Goal: Task Accomplishment & Management: Manage account settings

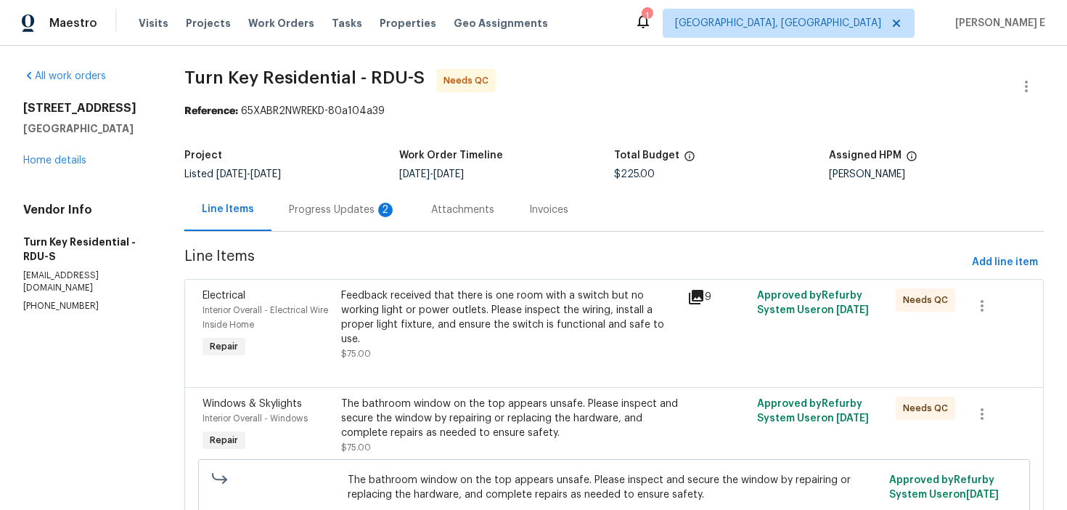
click at [375, 222] on div "Progress Updates 2" at bounding box center [342, 209] width 142 height 43
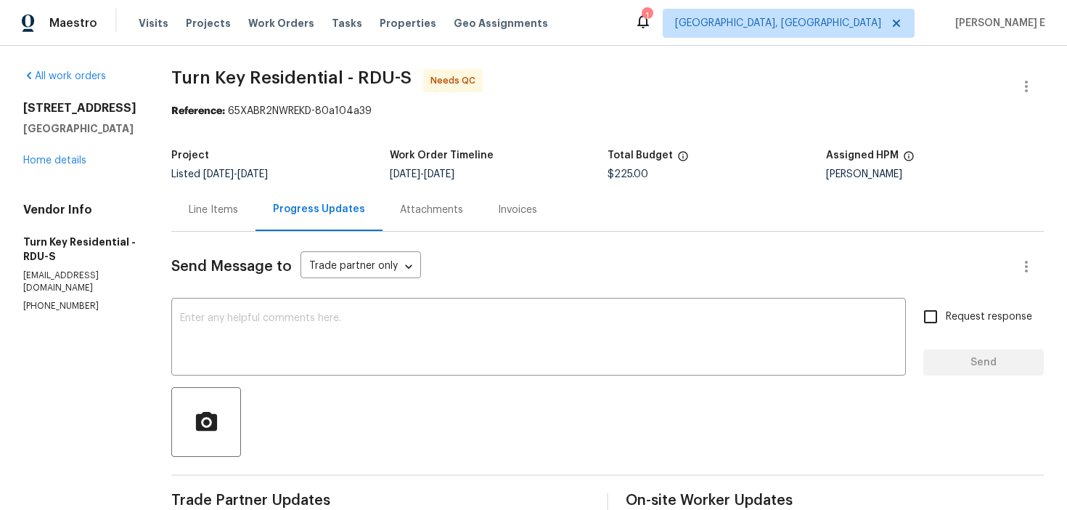
click at [218, 207] on div "Line Items" at bounding box center [213, 209] width 84 height 43
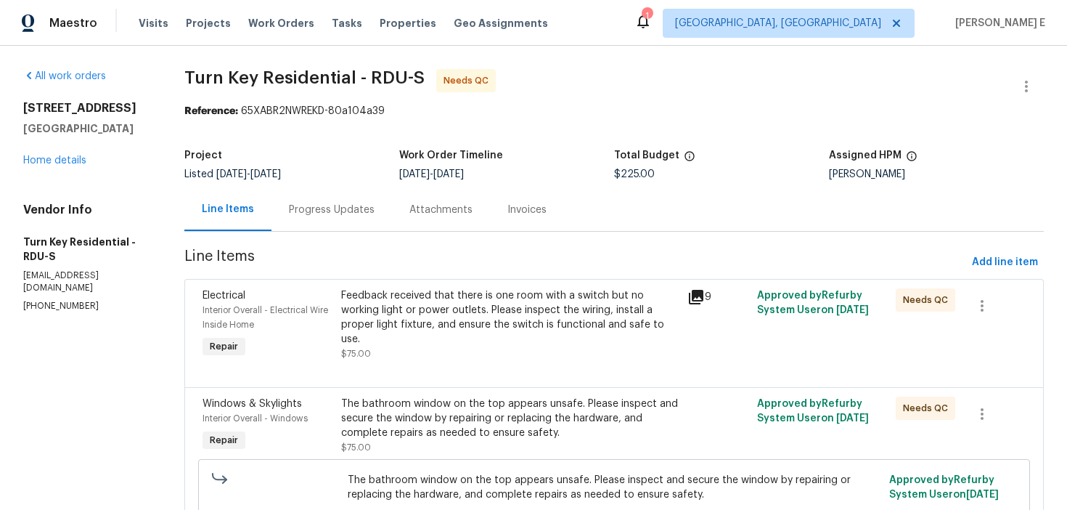
click at [332, 213] on div "Progress Updates" at bounding box center [332, 210] width 86 height 15
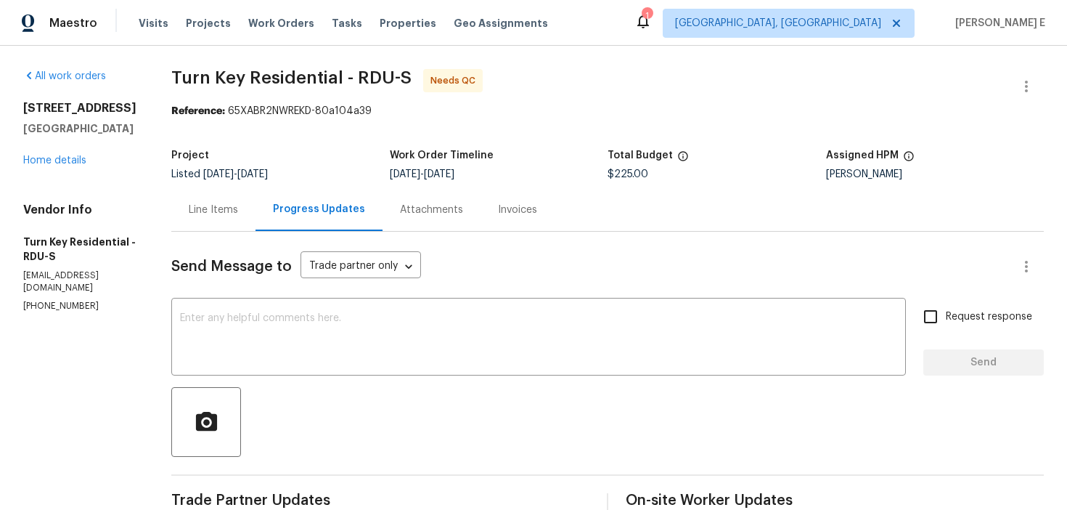
click at [219, 195] on div "Line Items" at bounding box center [213, 209] width 84 height 43
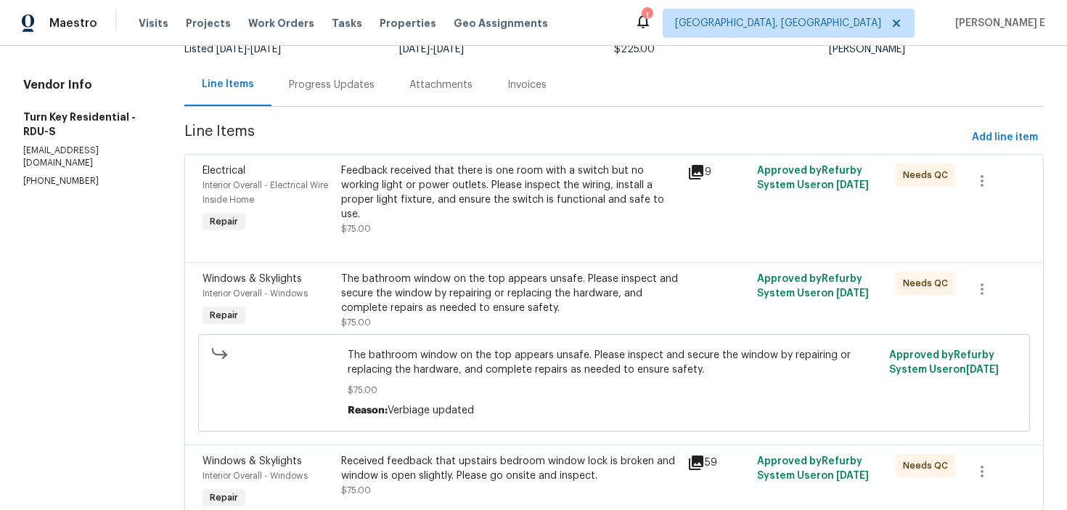
scroll to position [196, 0]
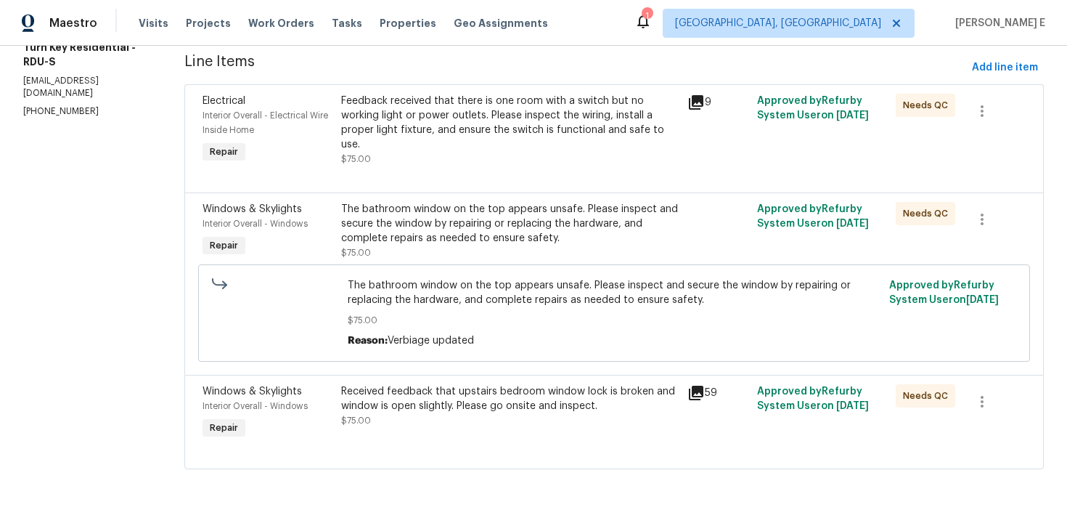
click at [375, 396] on div "Received feedback that upstairs bedroom window lock is broken and window is ope…" at bounding box center [510, 398] width 338 height 29
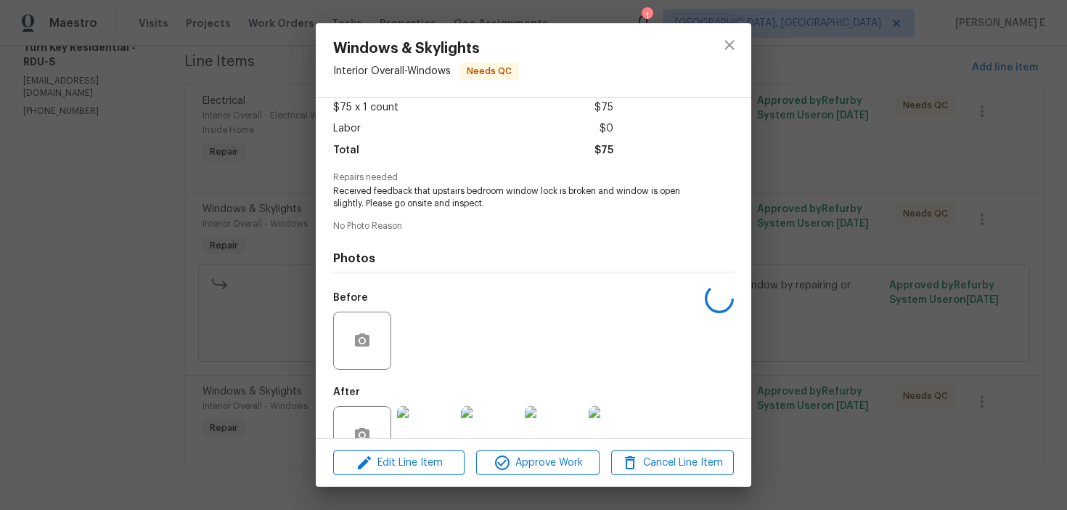
scroll to position [122, 0]
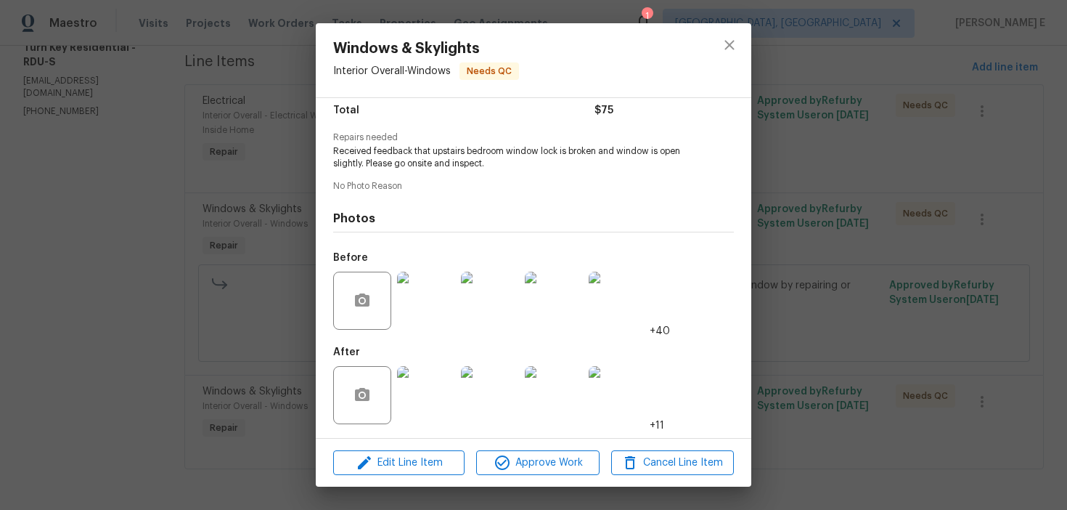
click at [415, 401] on img at bounding box center [426, 395] width 58 height 58
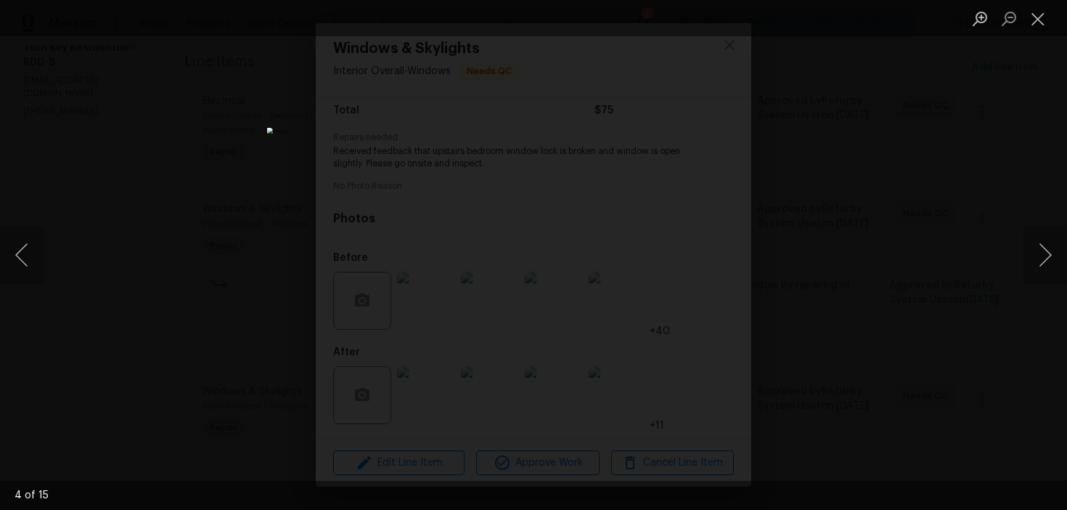
click at [891, 236] on div "Lightbox" at bounding box center [533, 255] width 1067 height 510
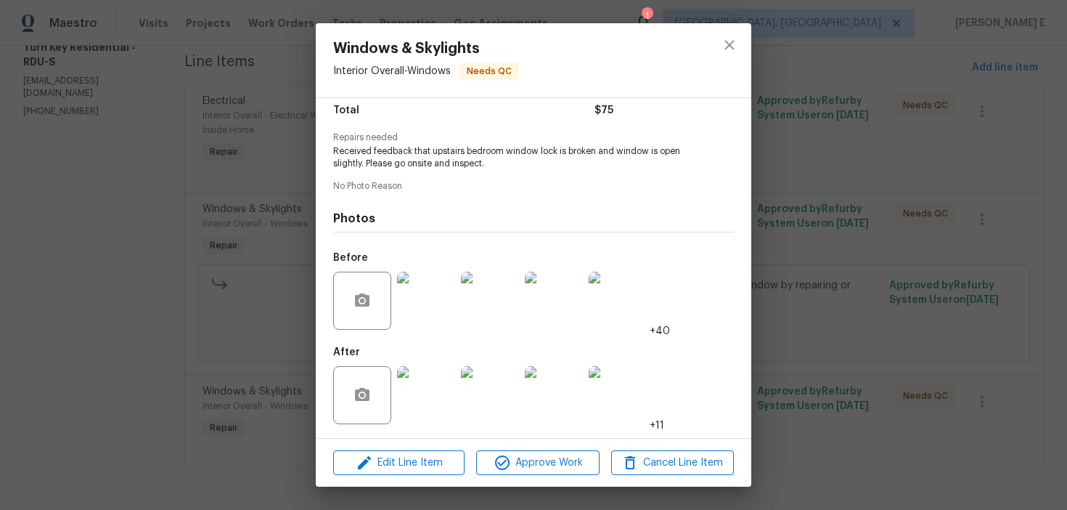
click at [891, 236] on div "Windows & Skylights Interior Overall - Windows Needs QC Vendor Turn Key Residen…" at bounding box center [533, 255] width 1067 height 510
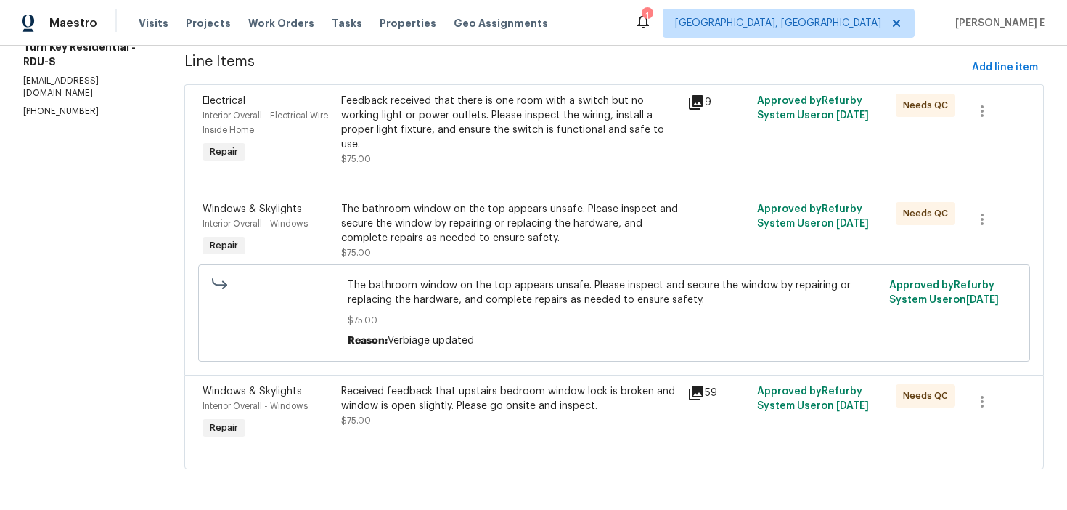
scroll to position [0, 0]
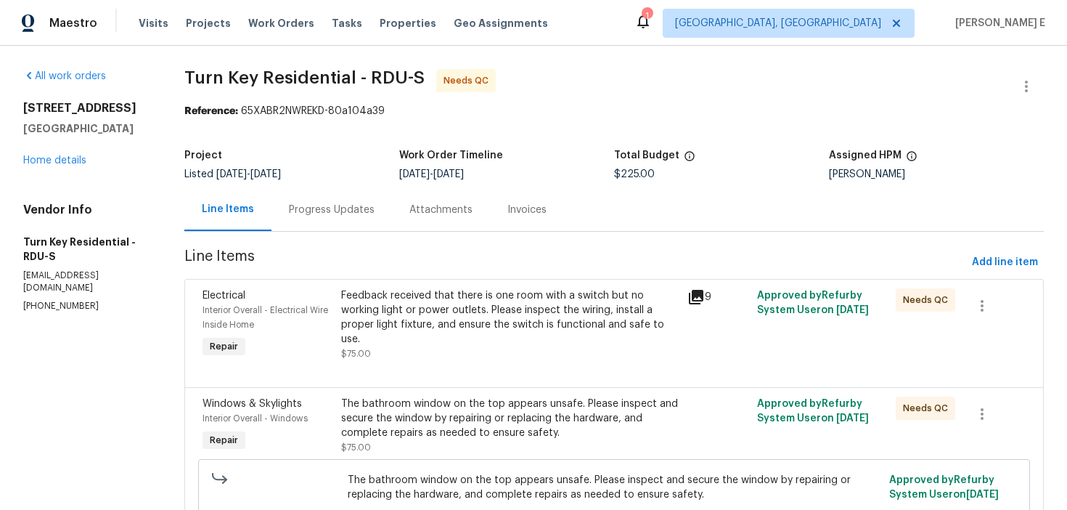
click at [341, 207] on div "Progress Updates" at bounding box center [332, 210] width 86 height 15
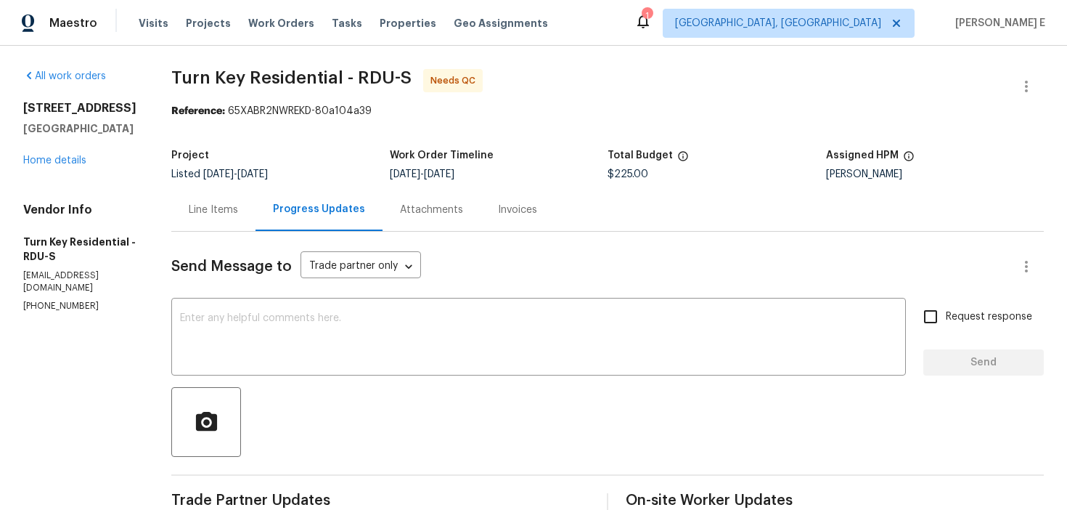
click at [238, 211] on div "Line Items" at bounding box center [213, 210] width 49 height 15
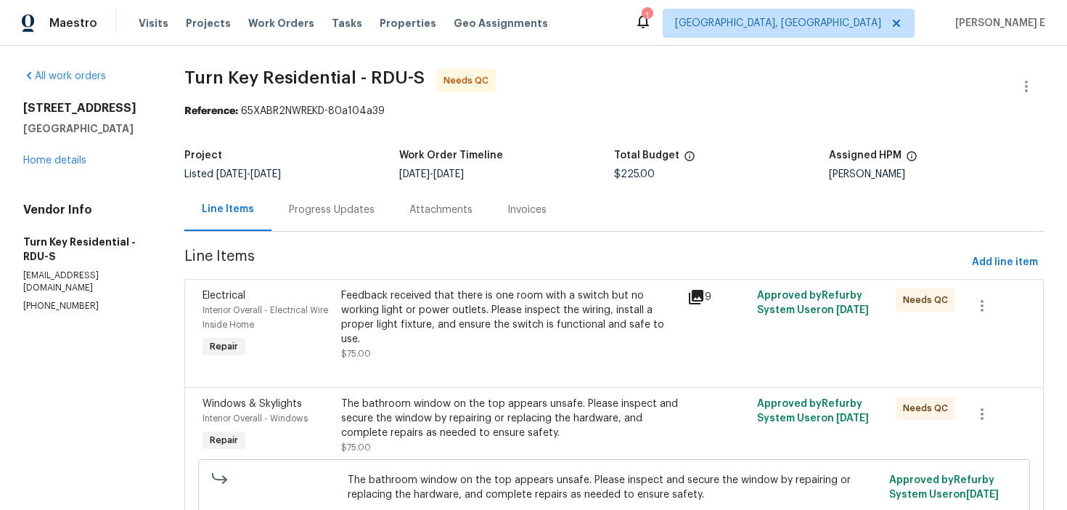
click at [318, 209] on div "Progress Updates" at bounding box center [332, 210] width 86 height 15
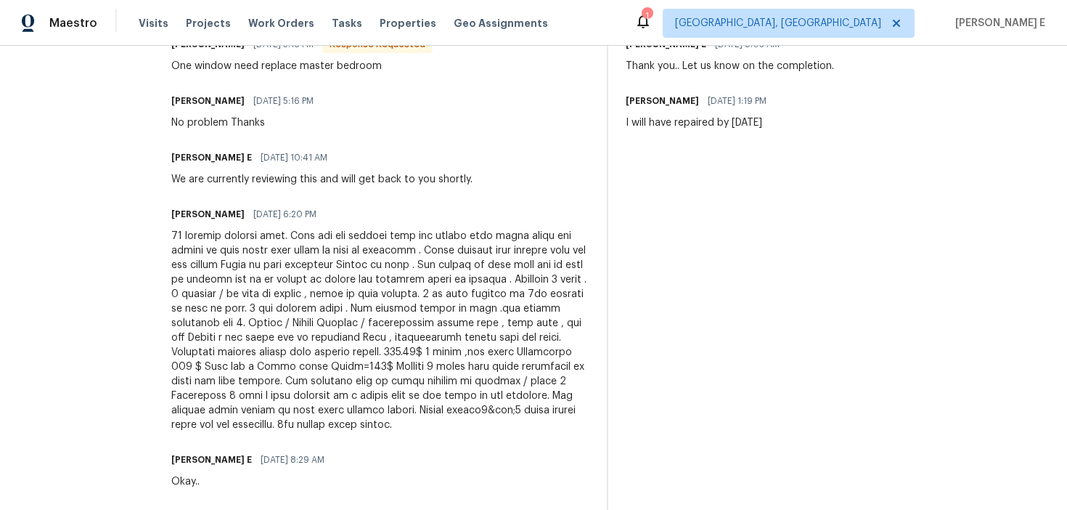
scroll to position [465, 0]
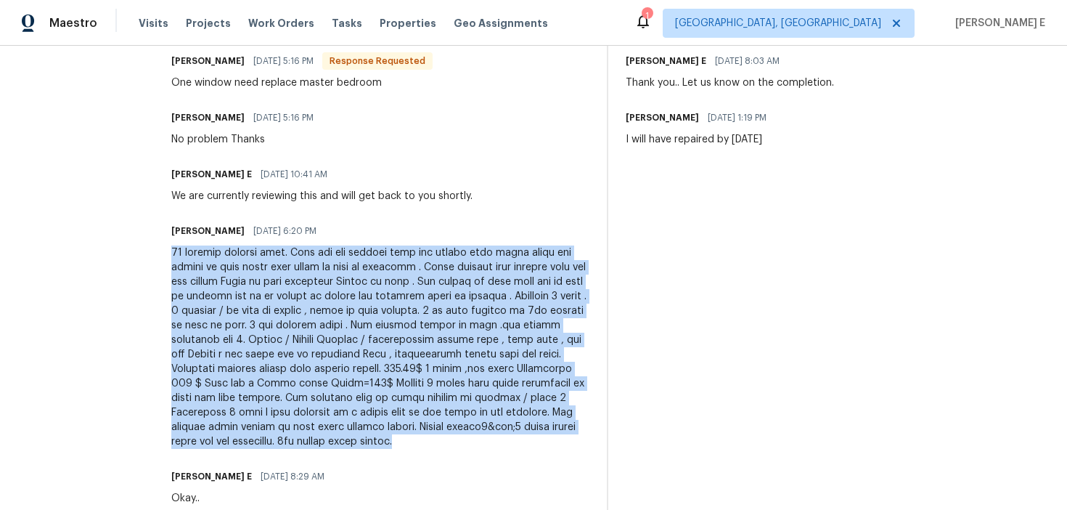
drag, startPoint x: 203, startPoint y: 255, endPoint x: 333, endPoint y: 450, distance: 235.0
copy div "19 windows painted shut. Tech cut all windows free and loosed from vinyl track …"
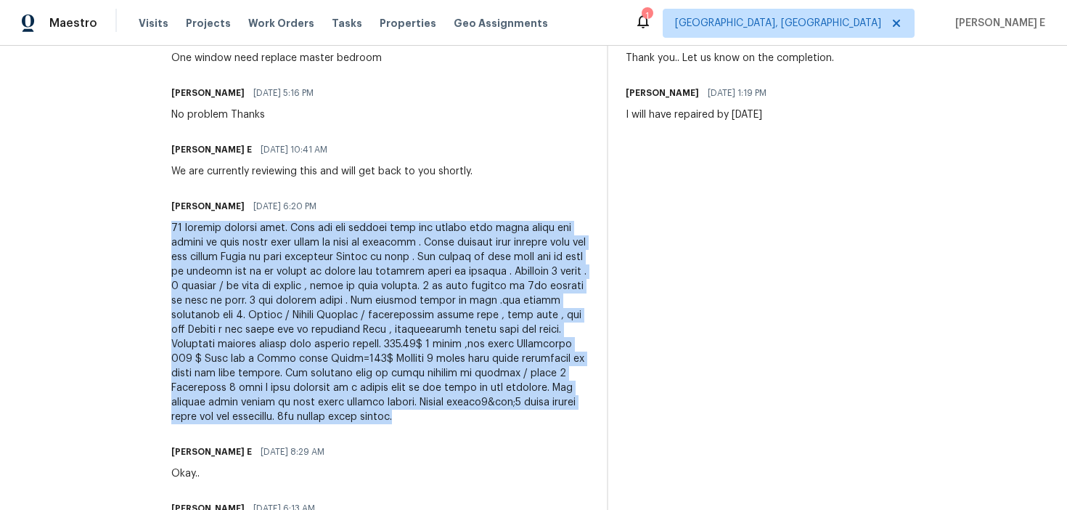
scroll to position [0, 0]
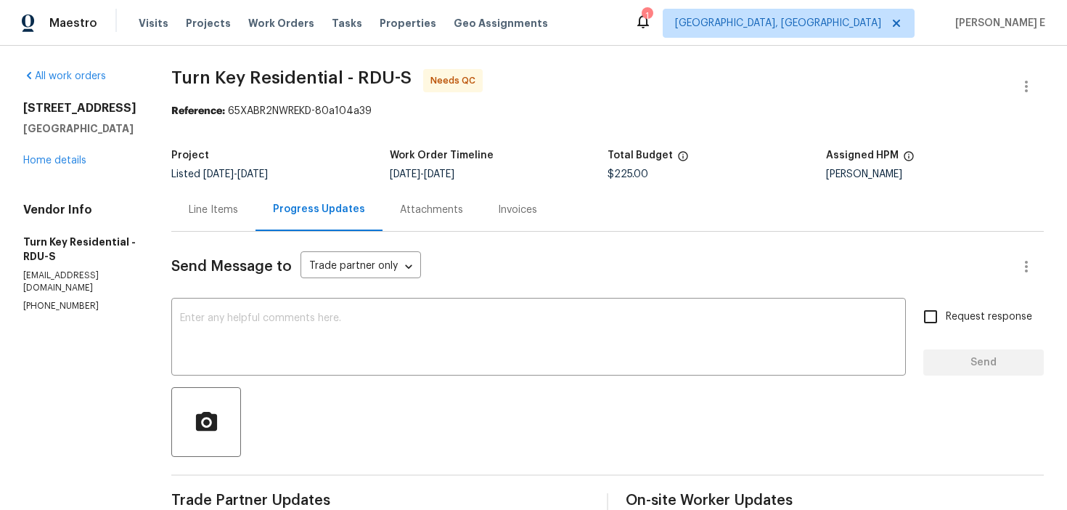
click at [238, 203] on div "Line Items" at bounding box center [213, 210] width 49 height 15
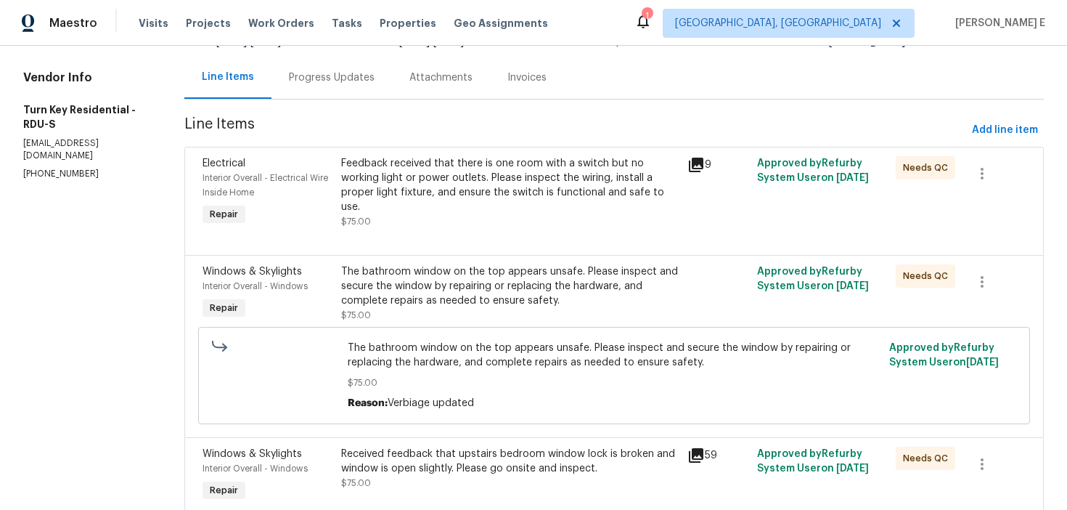
scroll to position [196, 0]
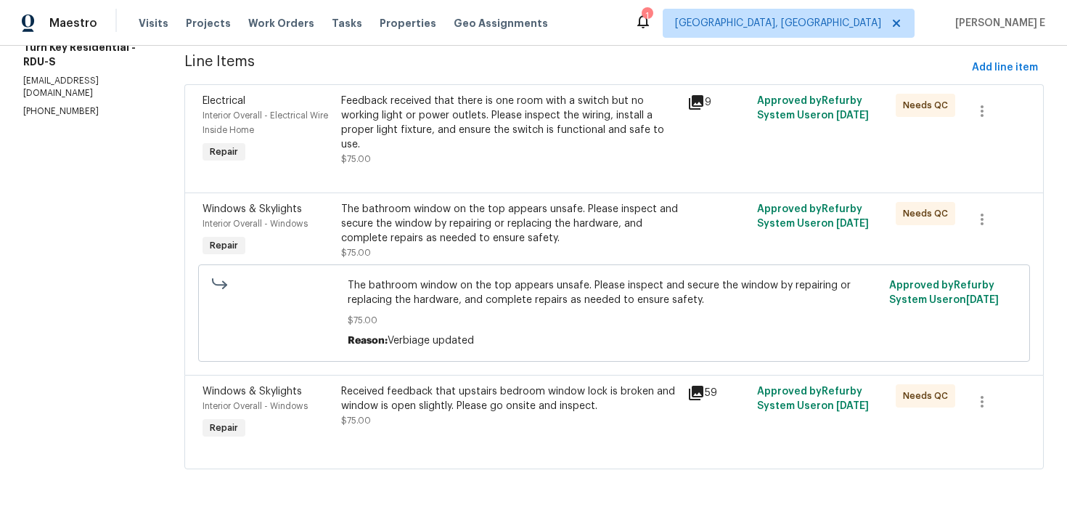
click at [410, 399] on div "Received feedback that upstairs bedroom window lock is broken and window is ope…" at bounding box center [510, 398] width 338 height 29
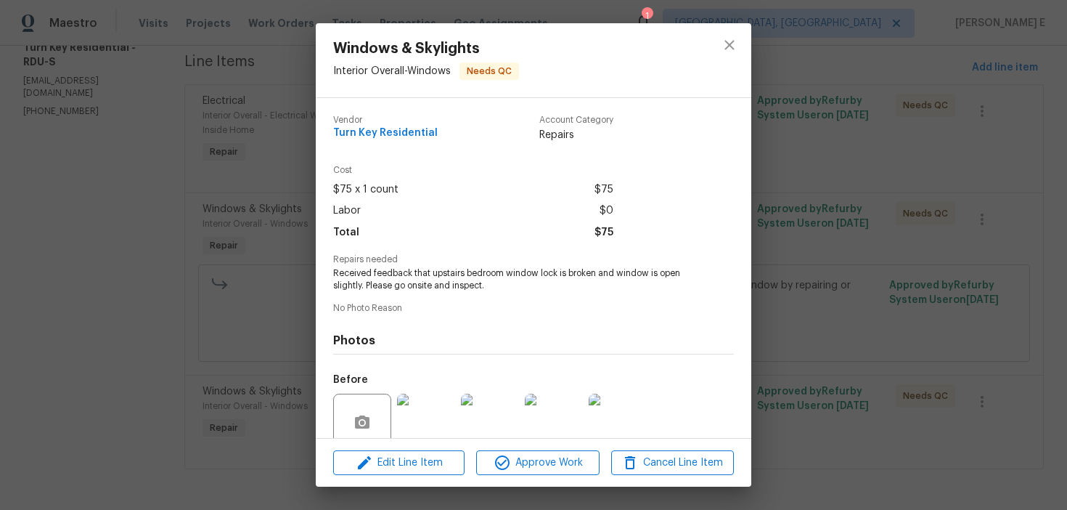
scroll to position [122, 0]
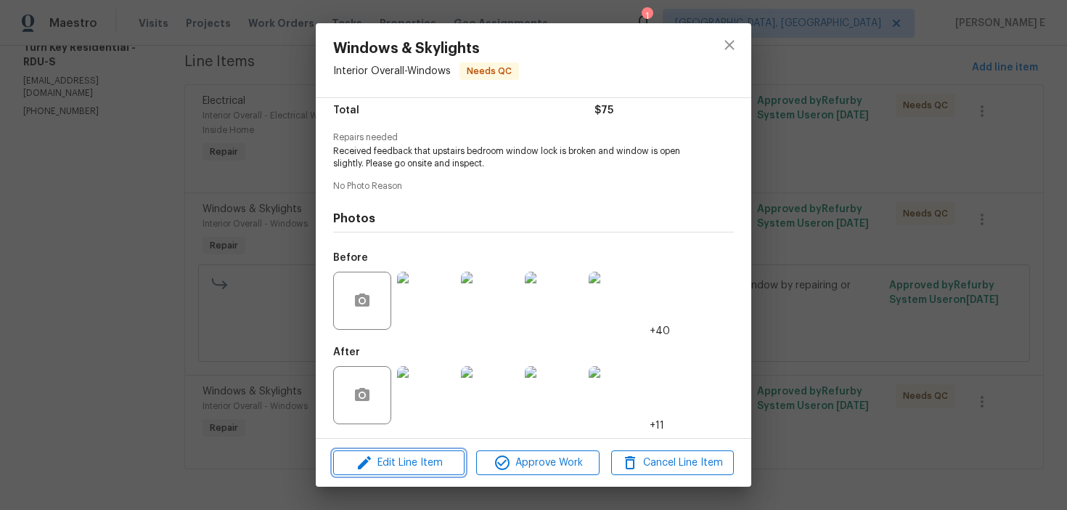
click at [376, 470] on span "Edit Line Item" at bounding box center [399, 463] width 123 height 18
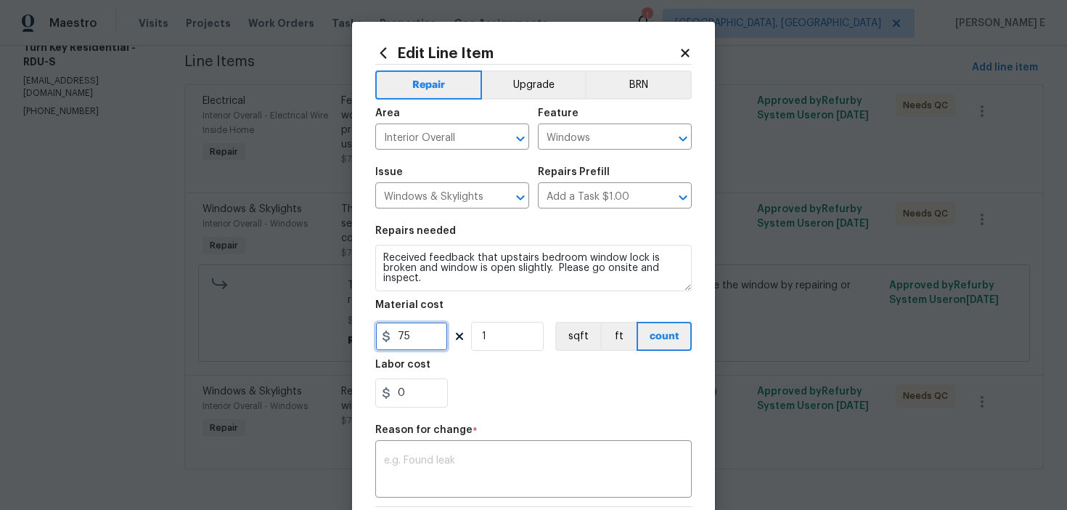
click at [399, 338] on input "75" at bounding box center [411, 336] width 73 height 29
type input "275"
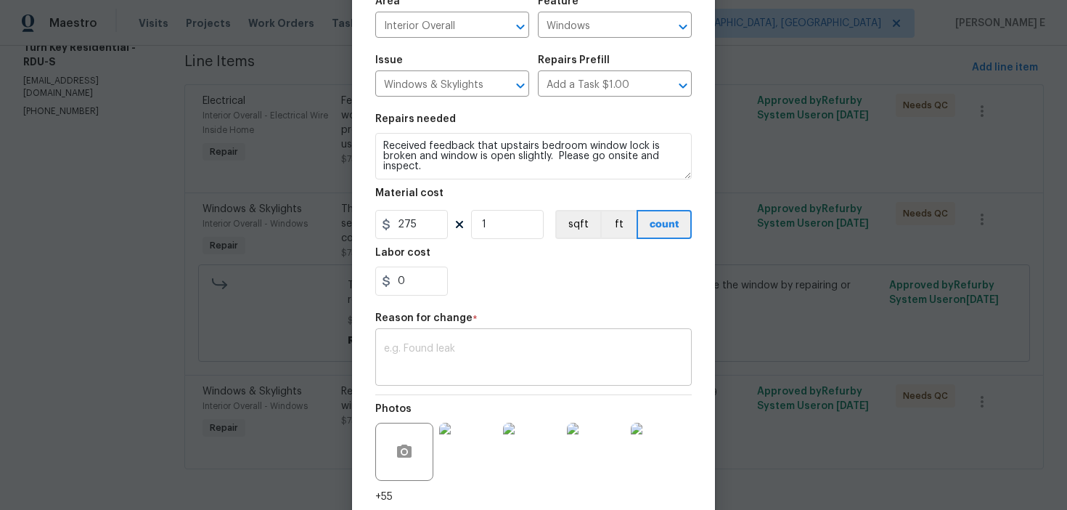
click at [438, 355] on textarea at bounding box center [533, 358] width 299 height 30
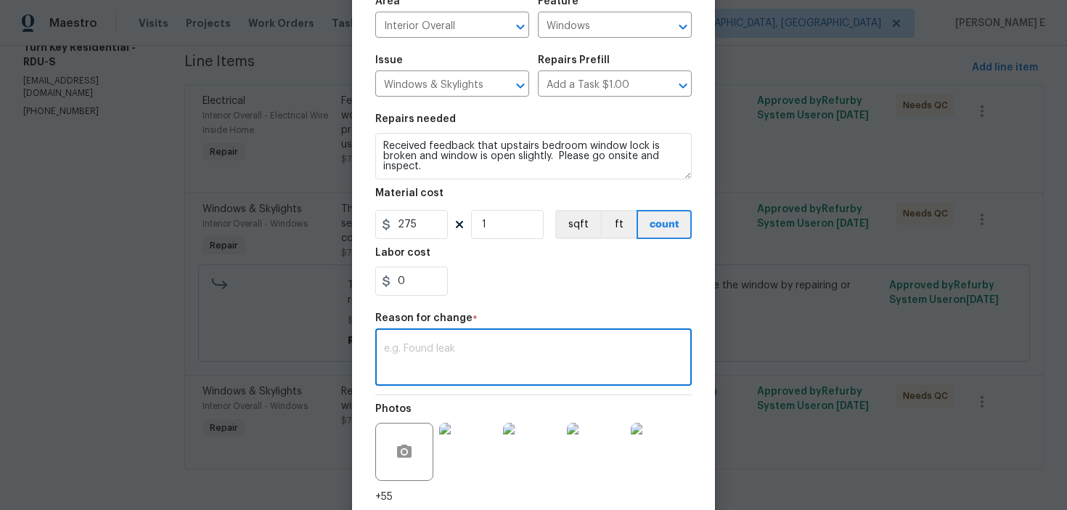
paste textarea "(KE) Updated cost per BR team approval."
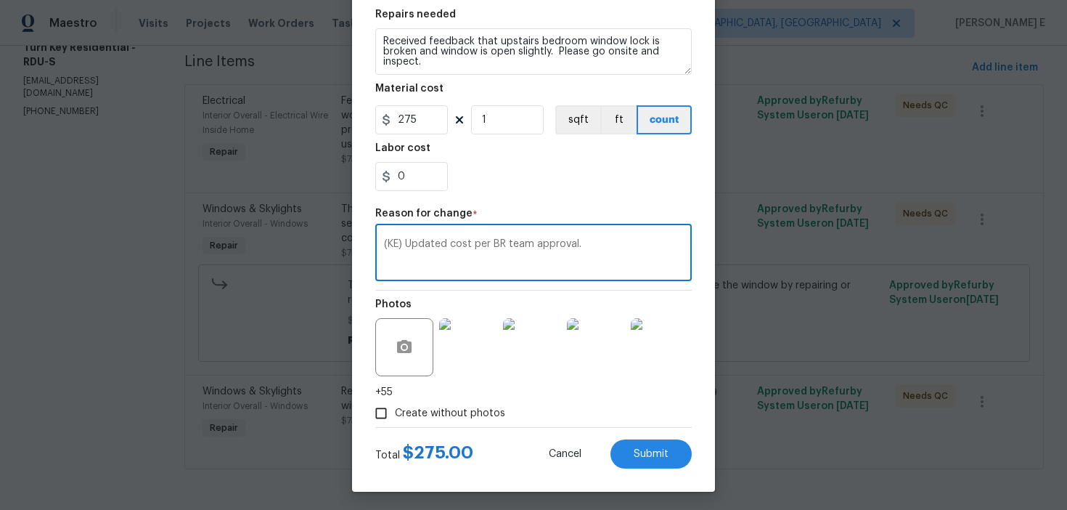
scroll to position [221, 0]
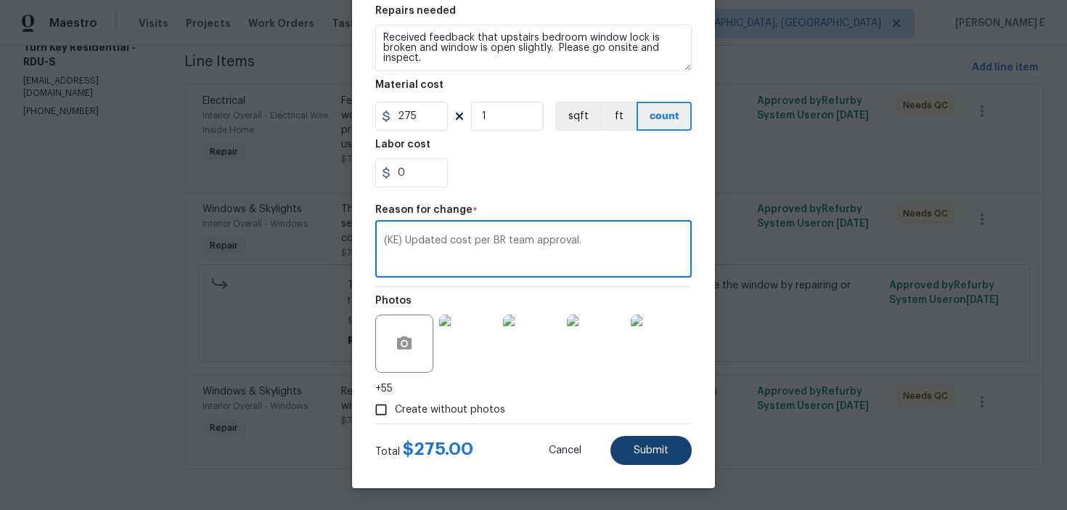
type textarea "(KE) Updated cost per BR team approval."
click at [640, 450] on span "Submit" at bounding box center [651, 450] width 35 height 11
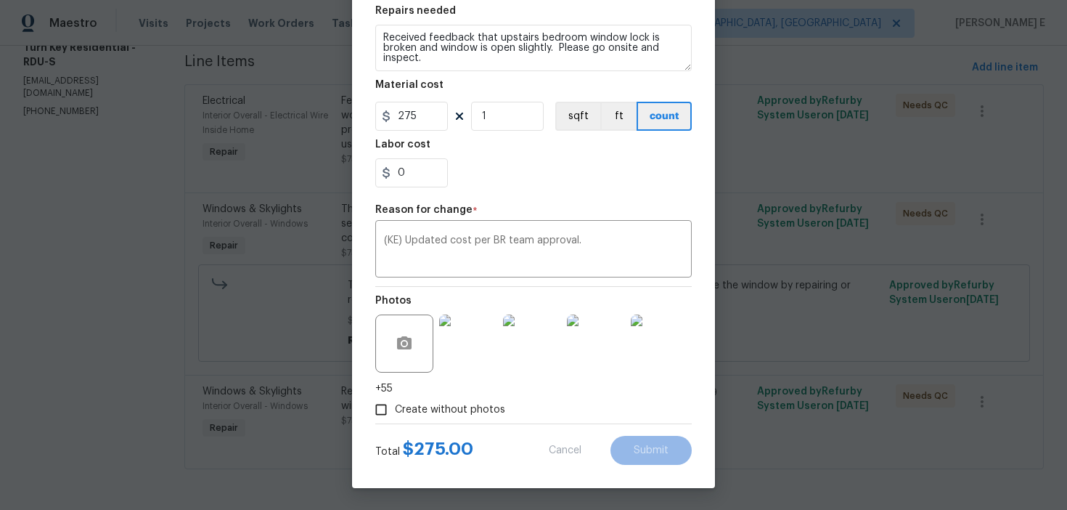
type input "75"
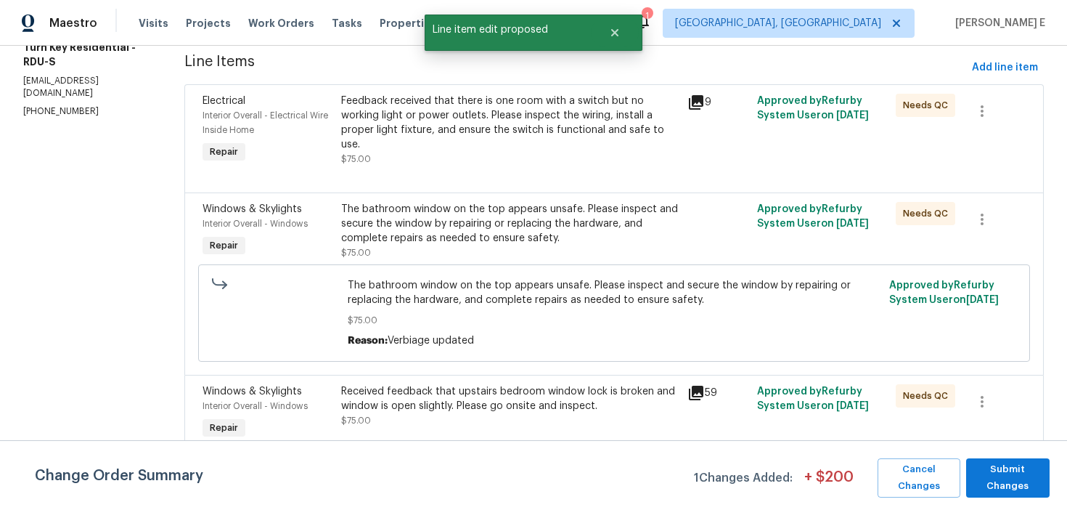
scroll to position [0, 0]
click at [1015, 465] on span "Submit Changes" at bounding box center [1007, 477] width 69 height 33
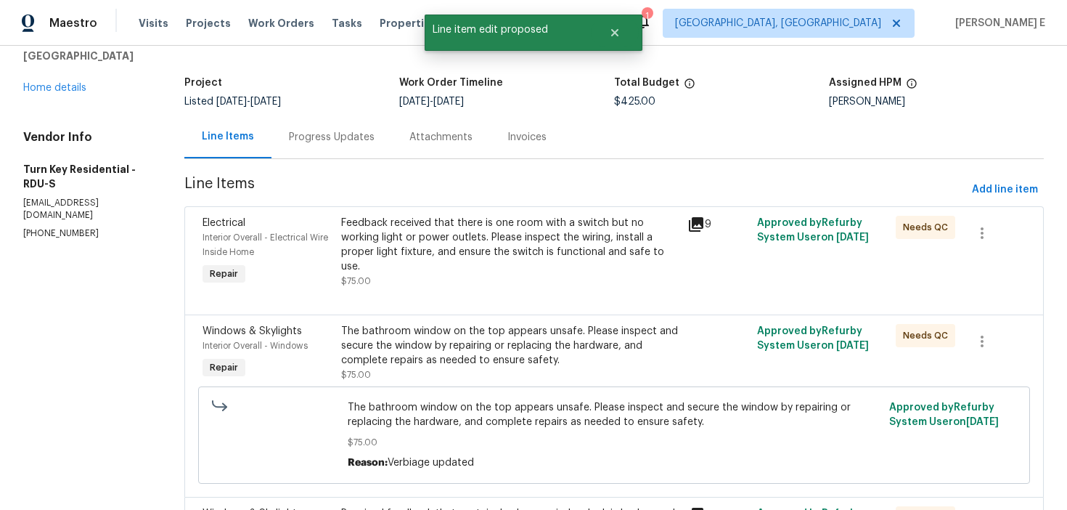
scroll to position [71, 0]
click at [484, 248] on div "Feedback received that there is one room with a switch but no working light or …" at bounding box center [510, 246] width 338 height 58
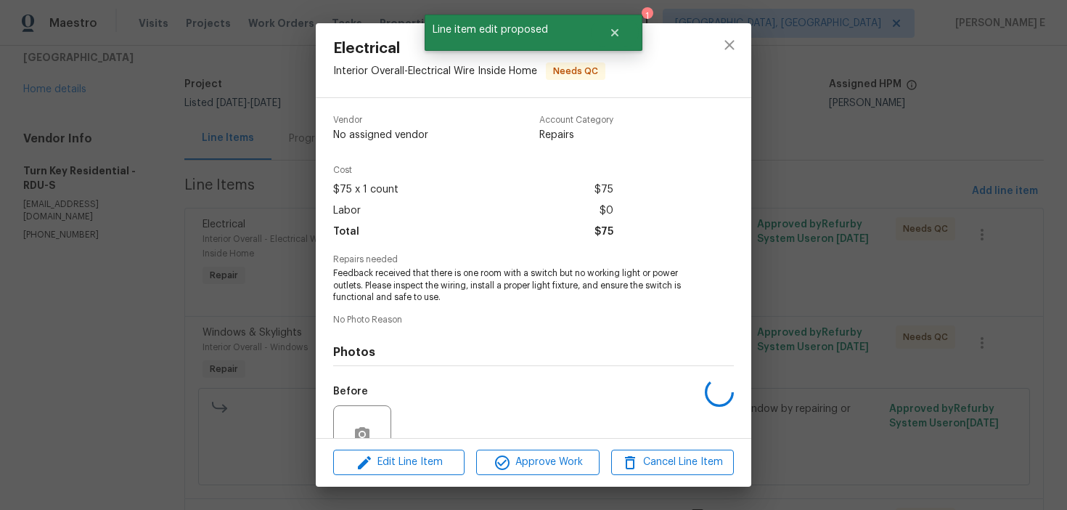
scroll to position [134, 0]
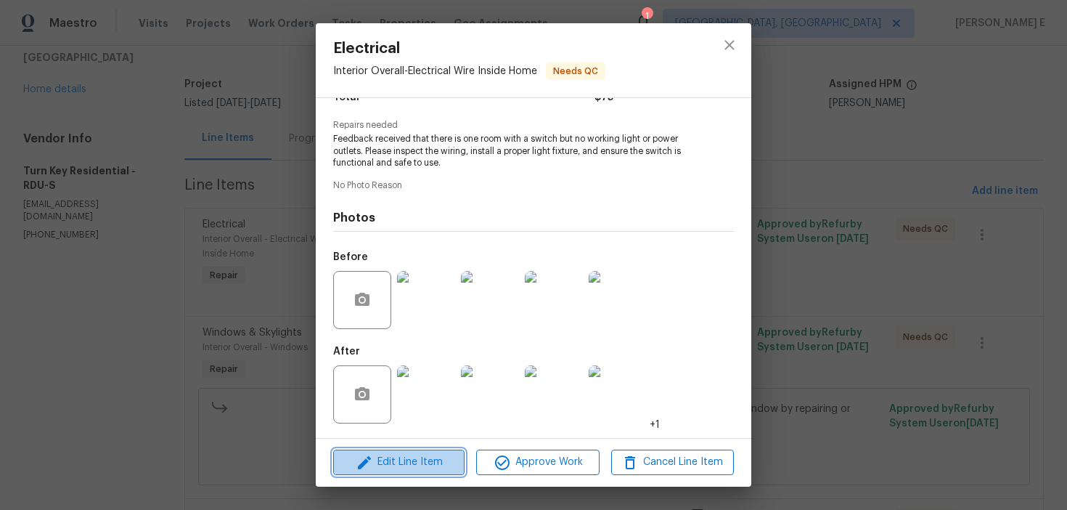
click at [412, 473] on button "Edit Line Item" at bounding box center [398, 461] width 131 height 25
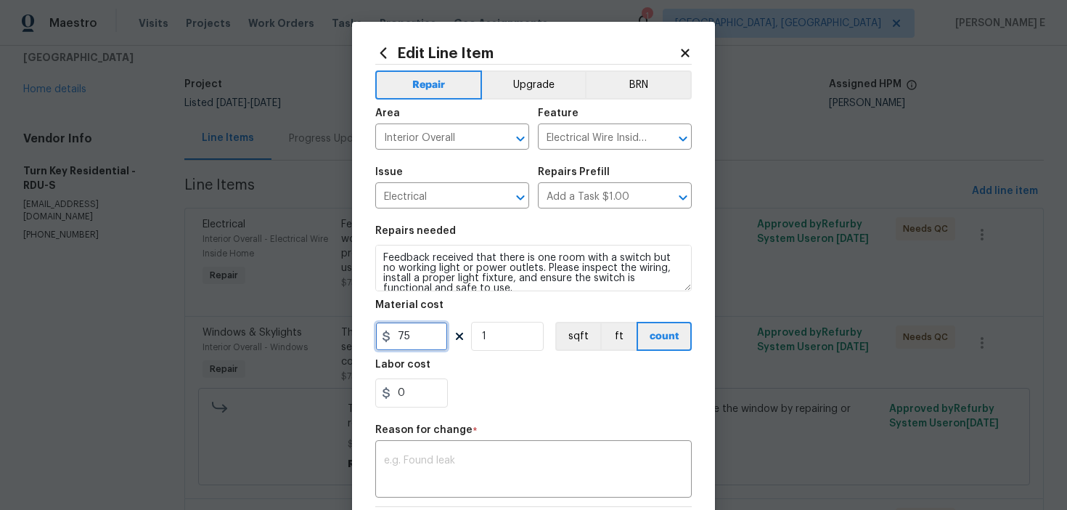
click at [406, 332] on input "75" at bounding box center [411, 336] width 73 height 29
click at [218, 389] on body "Maestro Visits Projects Work Orders Tasks Properties Geo Assignments 1 Albuquer…" at bounding box center [533, 255] width 1067 height 510
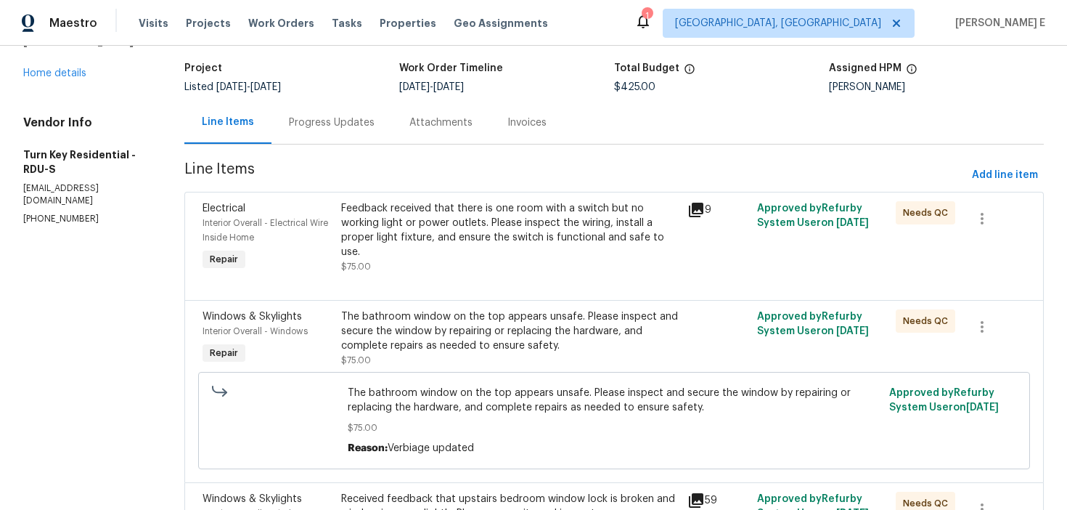
scroll to position [86, 0]
click at [406, 226] on div "Feedback received that there is one room with a switch but no working light or …" at bounding box center [510, 232] width 338 height 58
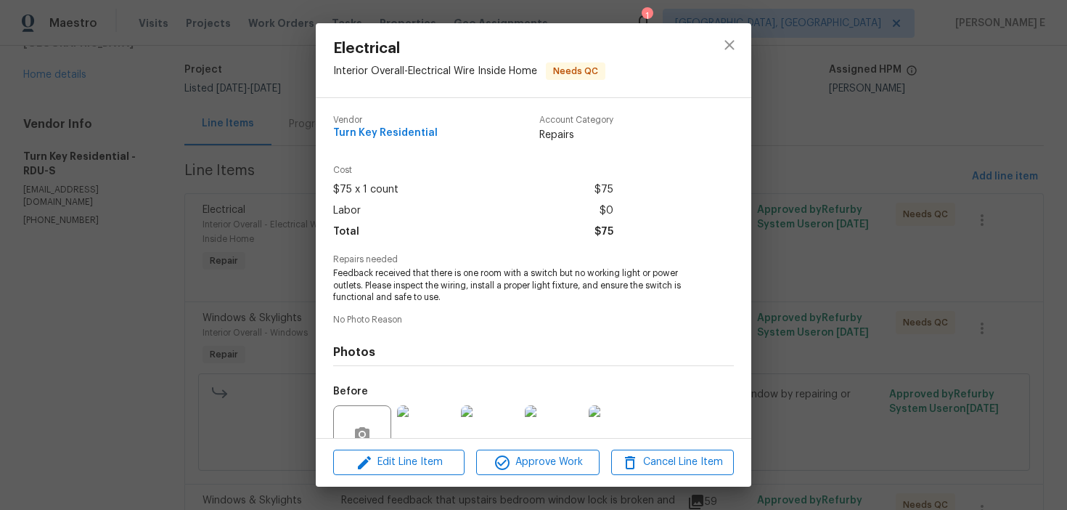
scroll to position [134, 0]
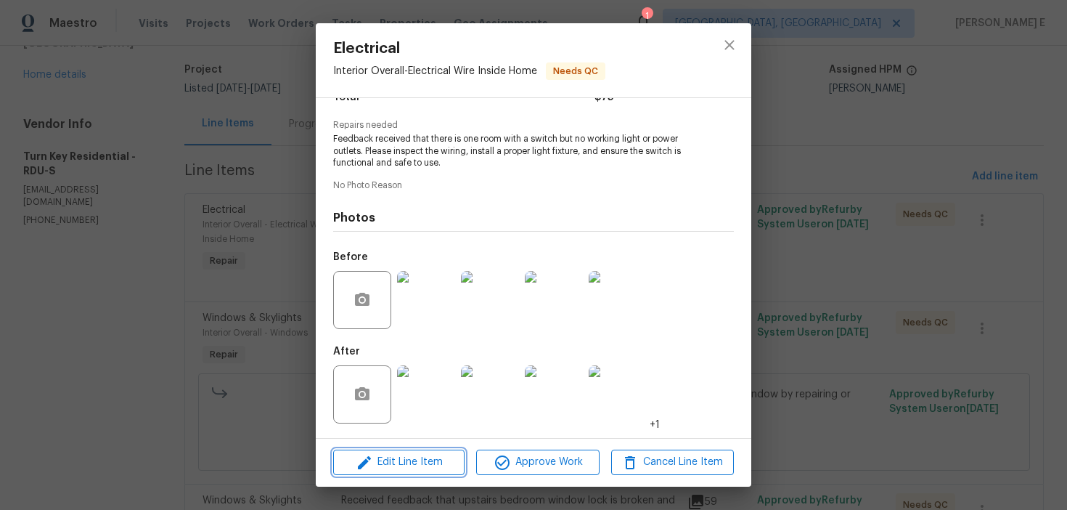
click at [394, 449] on button "Edit Line Item" at bounding box center [398, 461] width 131 height 25
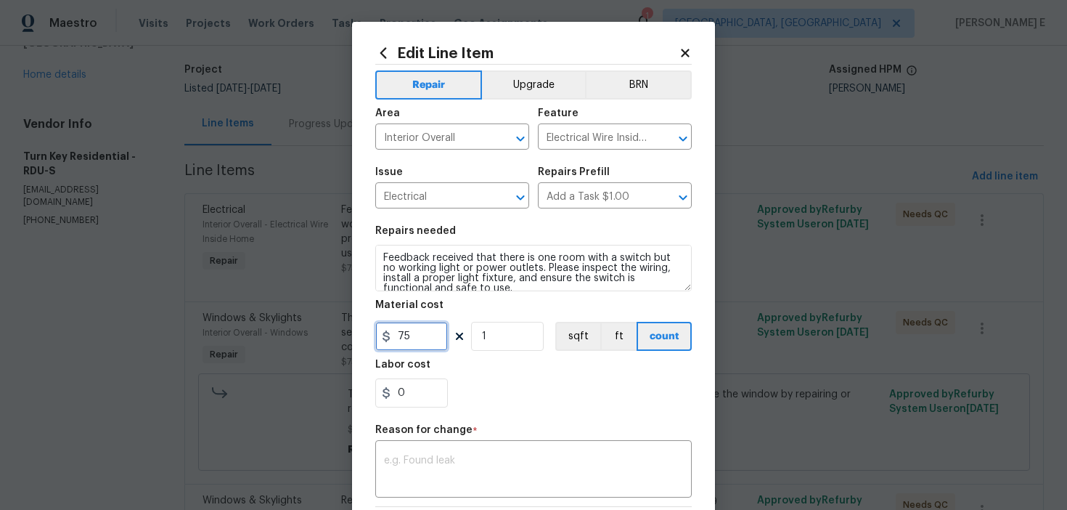
click at [407, 340] on input "75" at bounding box center [411, 336] width 73 height 29
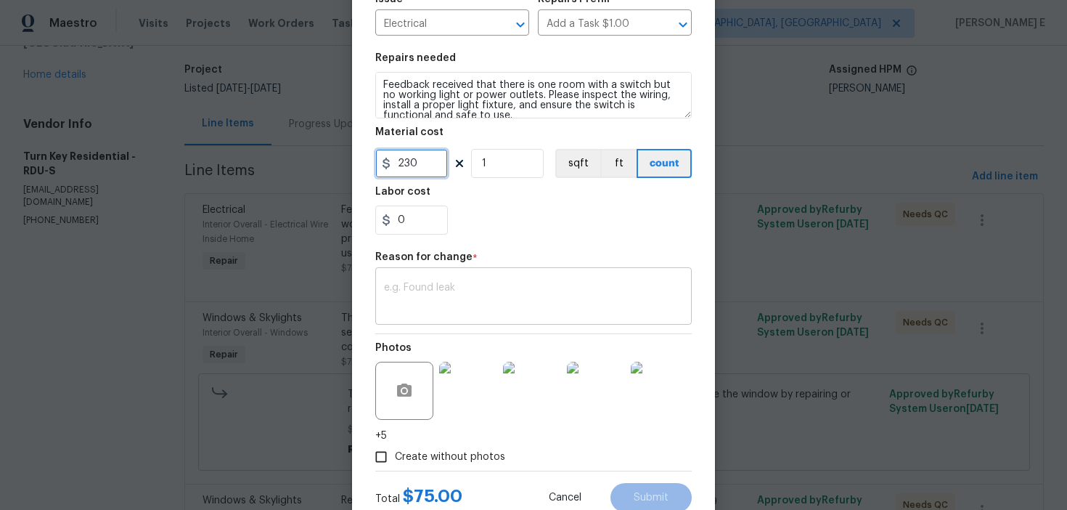
type input "230"
click at [505, 286] on textarea at bounding box center [533, 297] width 299 height 30
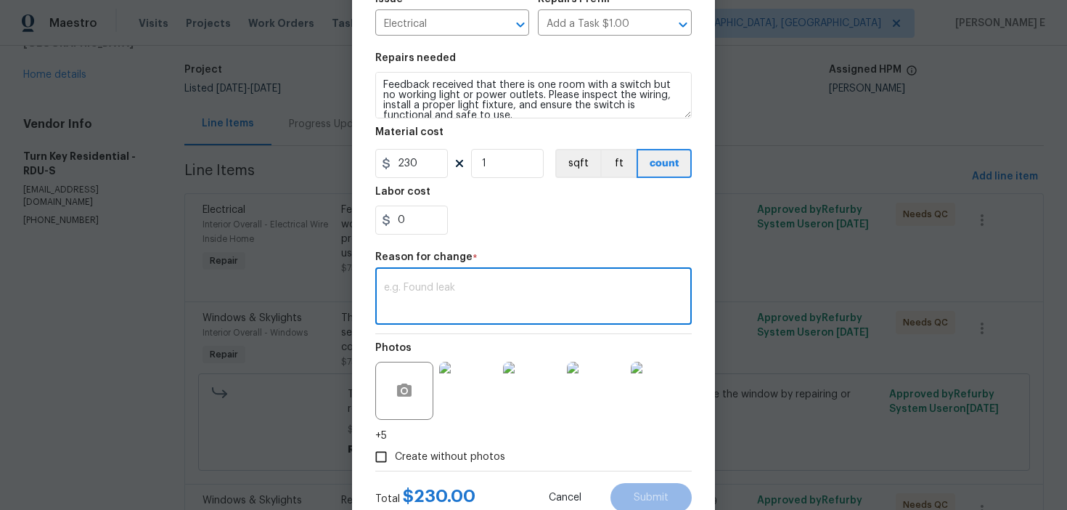
paste textarea "(KE) Updated cost per BR team approval."
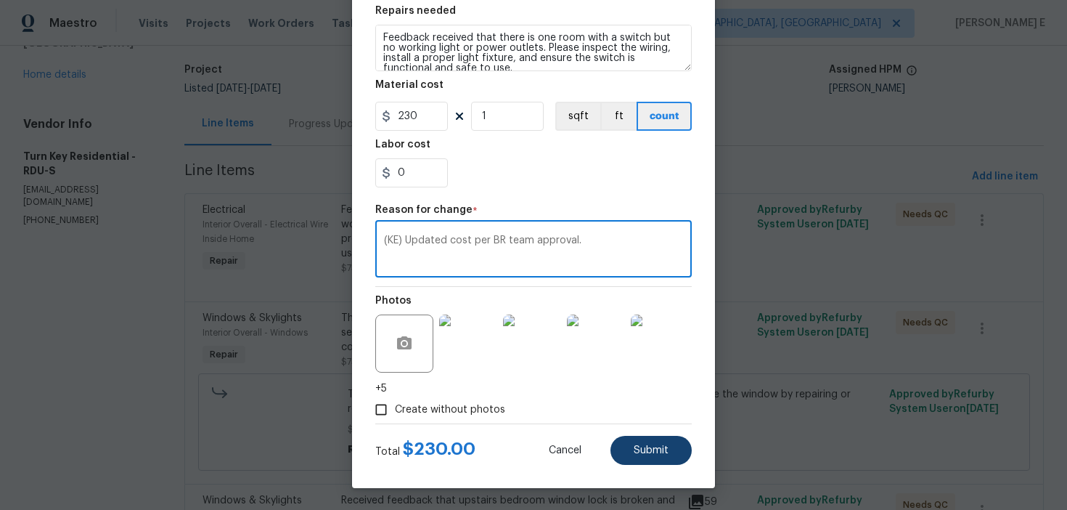
type textarea "(KE) Updated cost per BR team approval."
click at [645, 457] on button "Submit" at bounding box center [650, 450] width 81 height 29
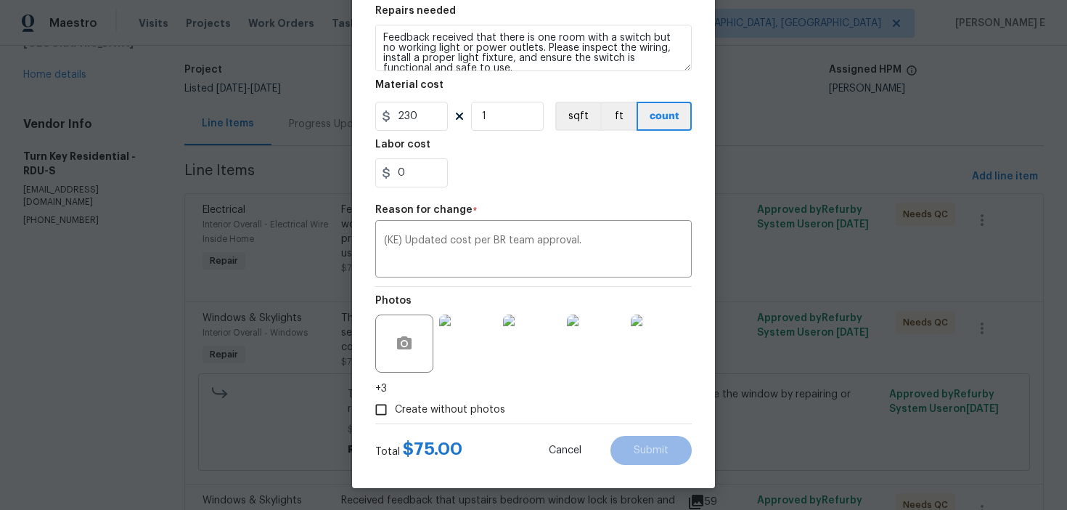
type input "75"
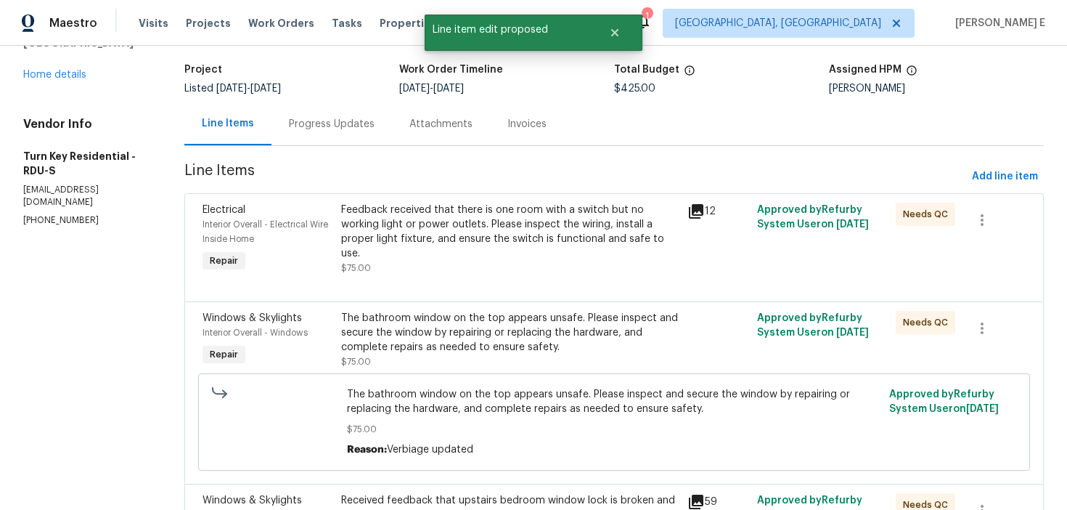
scroll to position [0, 0]
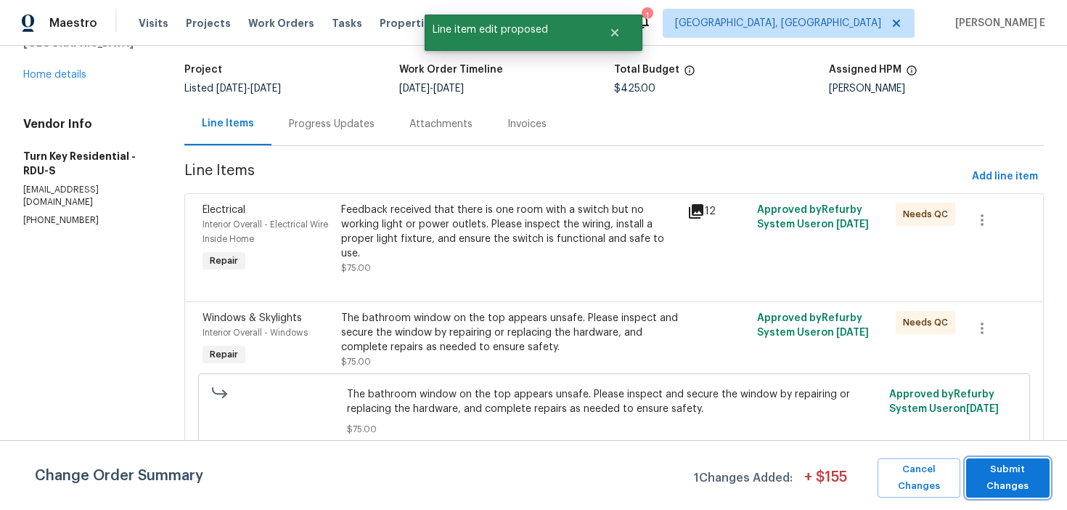
click at [1017, 479] on span "Submit Changes" at bounding box center [1007, 477] width 69 height 33
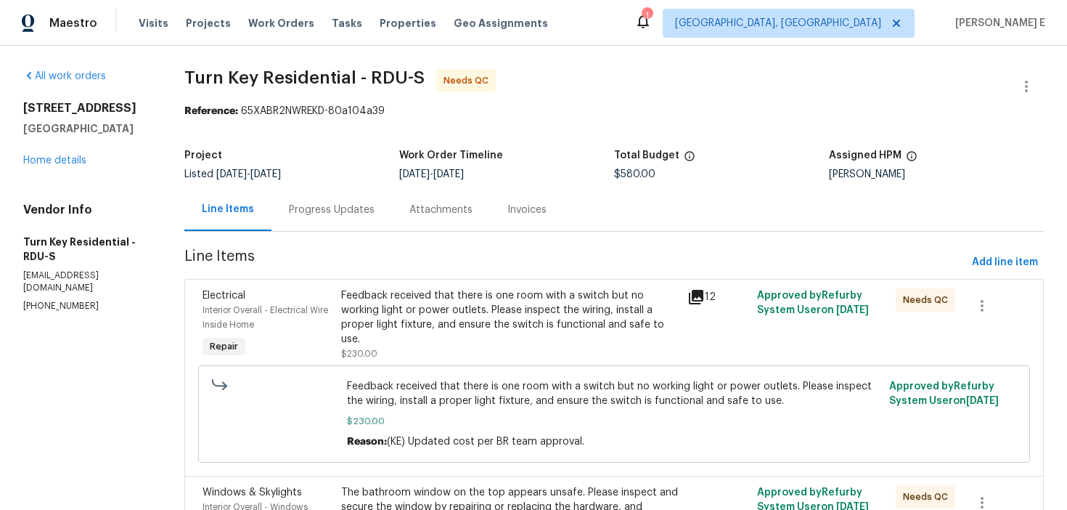
click at [347, 228] on div "Progress Updates" at bounding box center [331, 209] width 121 height 43
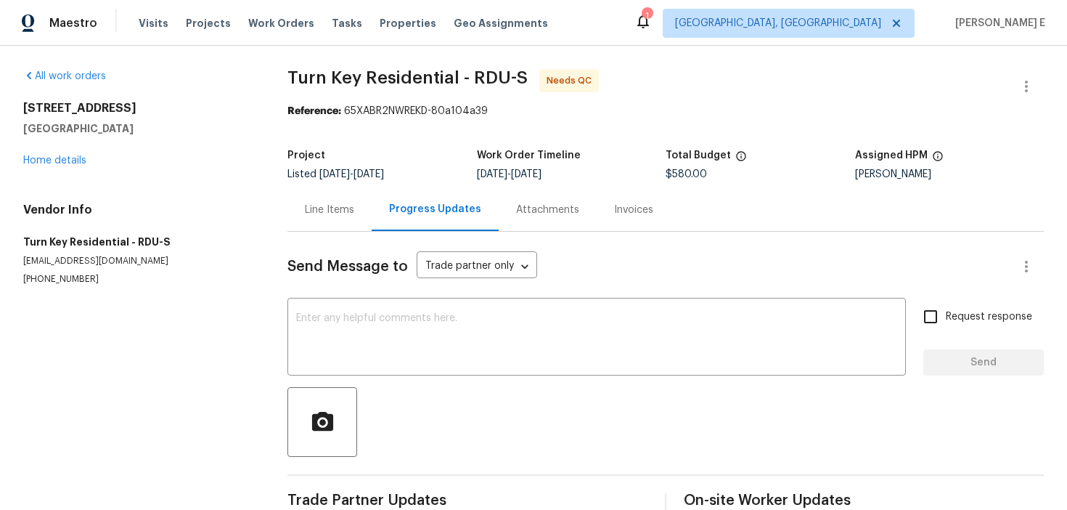
scroll to position [33, 0]
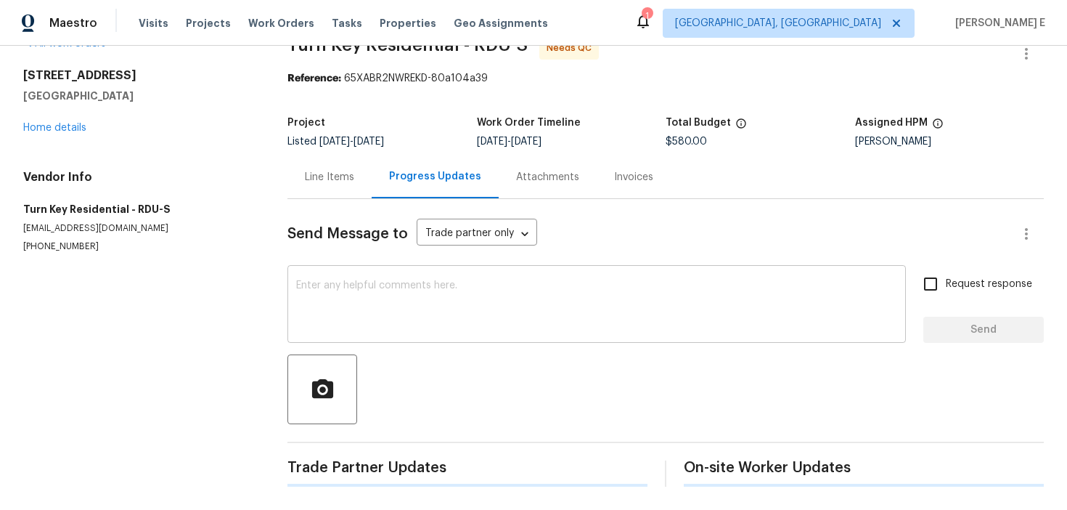
click at [396, 309] on textarea at bounding box center [596, 305] width 601 height 51
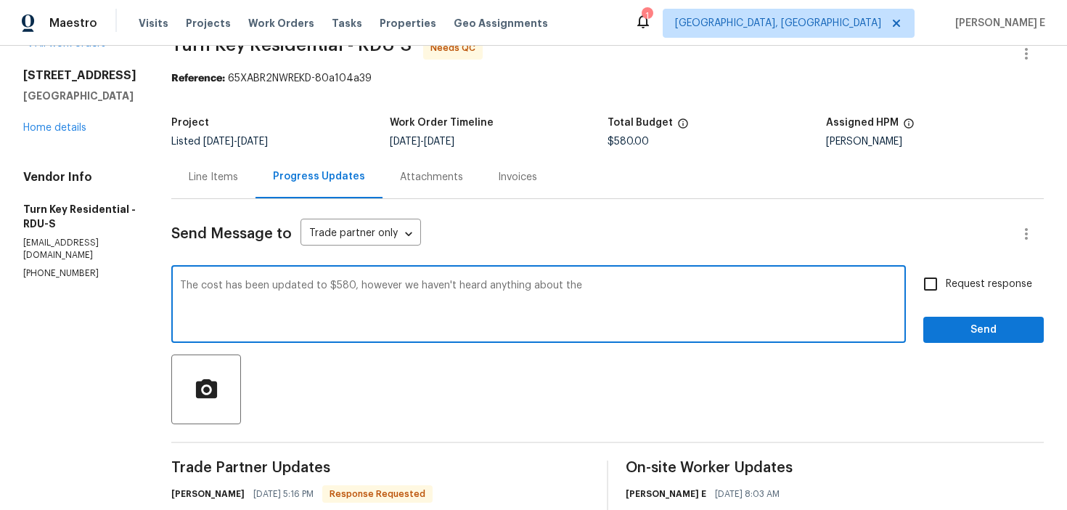
type textarea "The cost has been updated to $580, however we haven't heard anything about the"
click at [242, 184] on div "Line Items" at bounding box center [213, 176] width 84 height 43
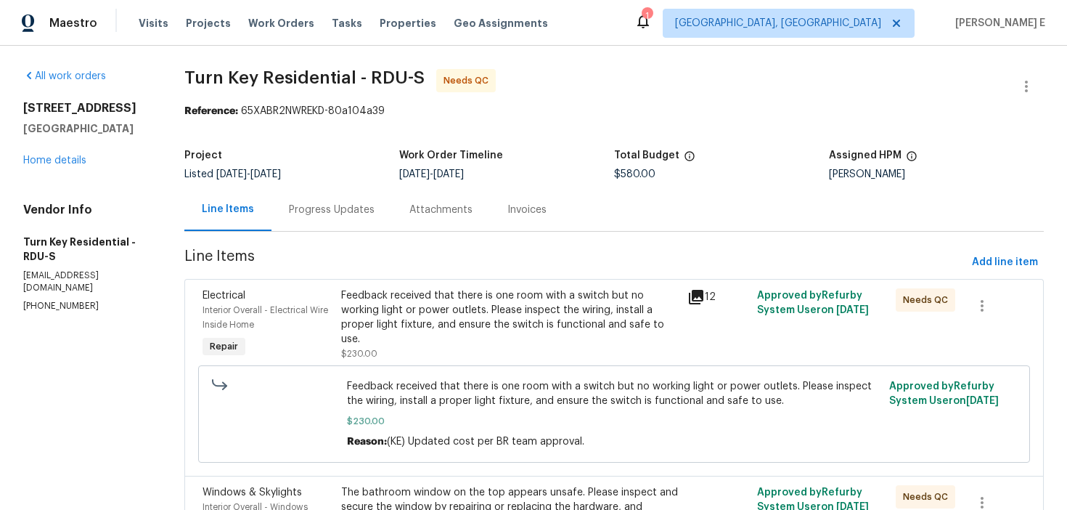
click at [350, 212] on div "Progress Updates" at bounding box center [332, 210] width 86 height 15
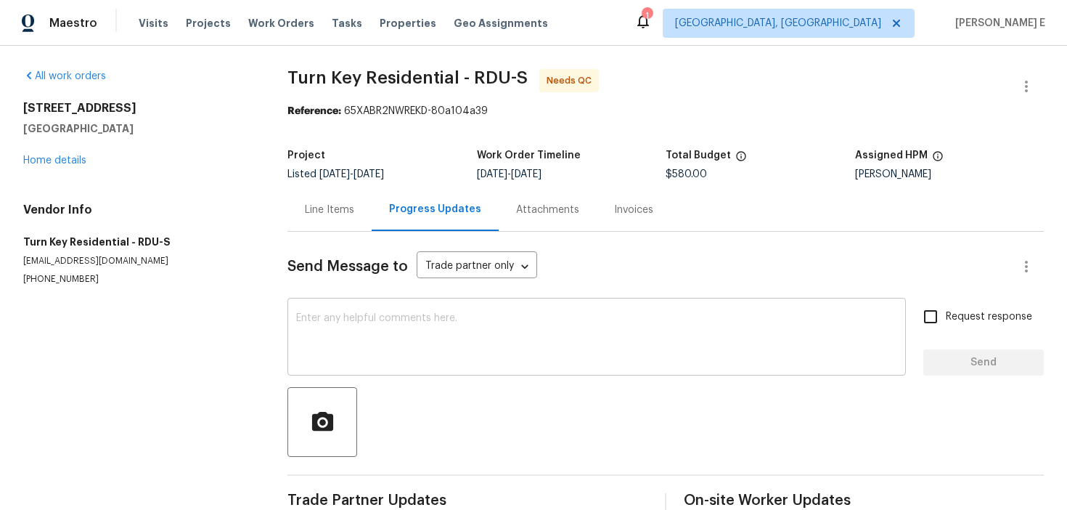
click at [386, 338] on textarea at bounding box center [596, 338] width 601 height 51
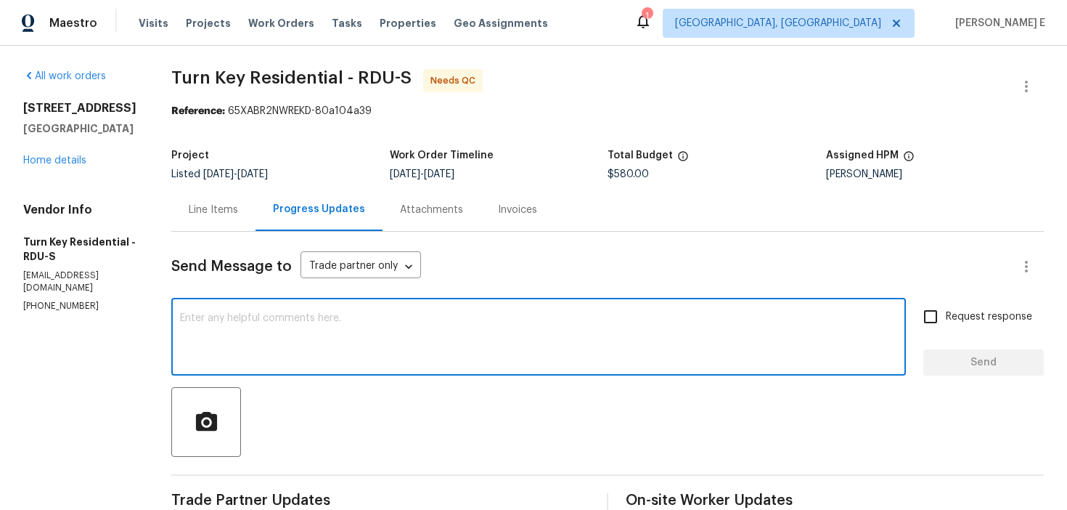
paste textarea "The cost has been updated to $580, however we haven't heard anything about the"
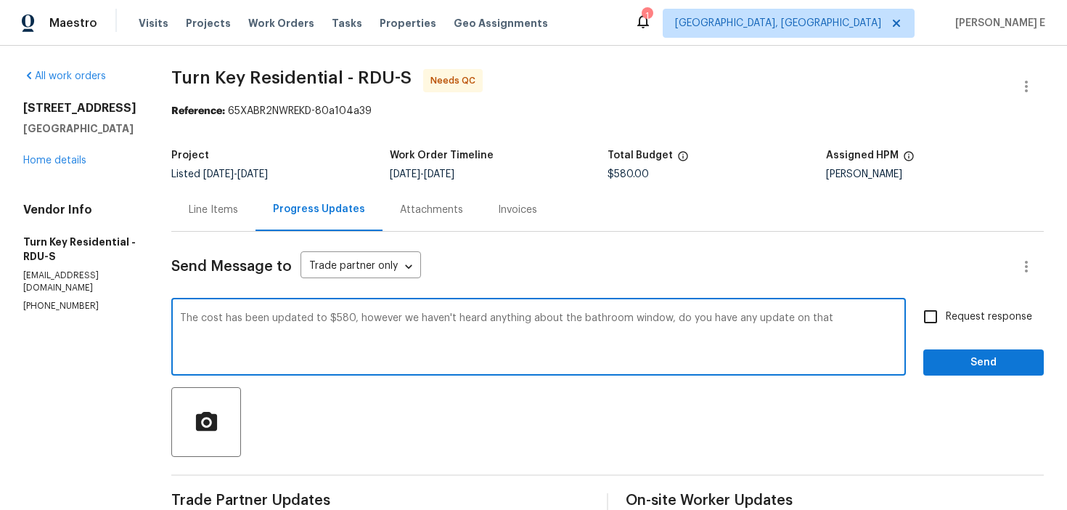
paste textarea "’s been updated to $580, but we haven’t seen any update on the bathroom window—…"
type textarea "The cost’s been updated to $580, but we haven’t seen any update on the bathroom…"
click at [957, 320] on span "Request response" at bounding box center [989, 316] width 86 height 15
click at [946, 320] on input "Request response" at bounding box center [930, 316] width 30 height 30
checkbox input "true"
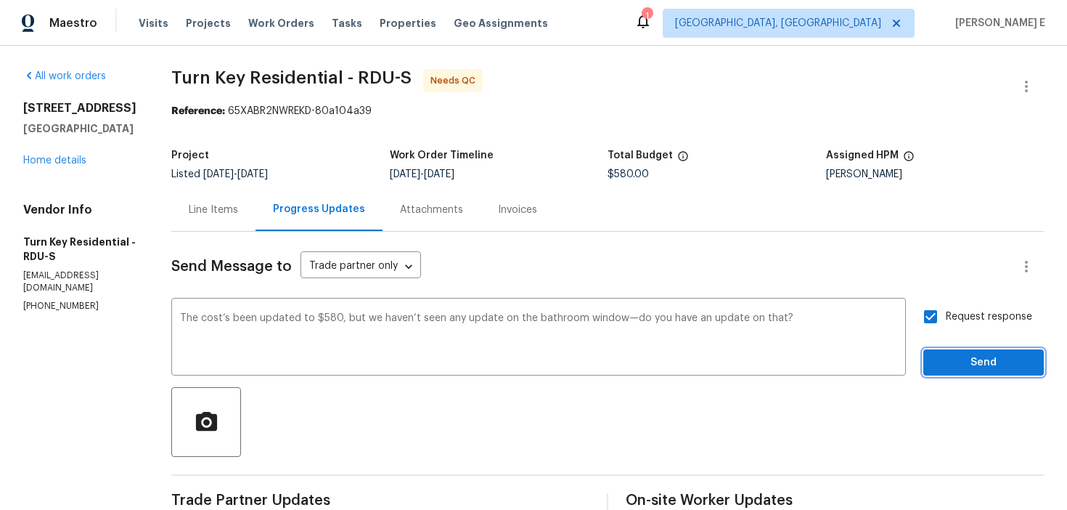
click at [959, 356] on span "Send" at bounding box center [983, 363] width 97 height 18
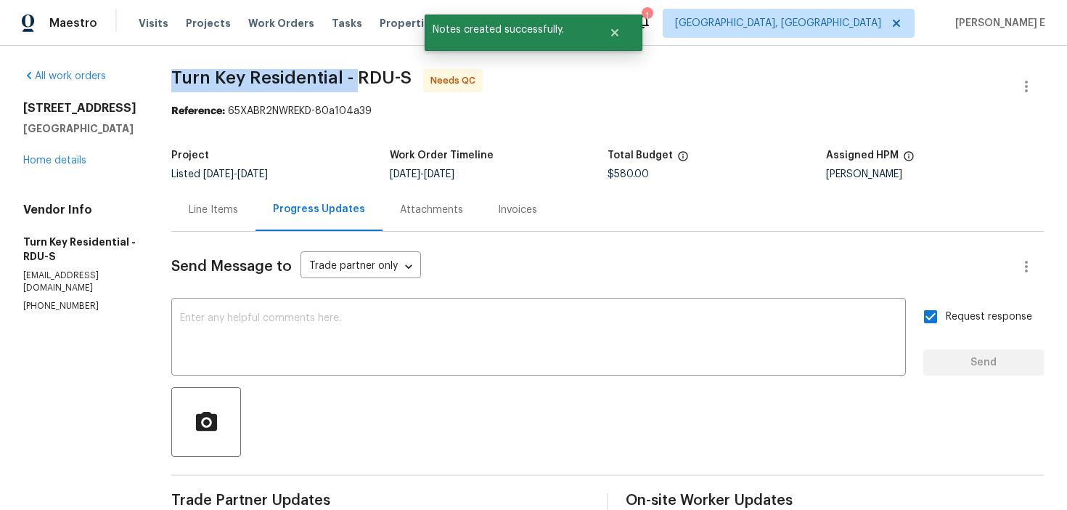
drag, startPoint x: 204, startPoint y: 75, endPoint x: 388, endPoint y: 75, distance: 183.7
copy span "Turn Key Residential -"
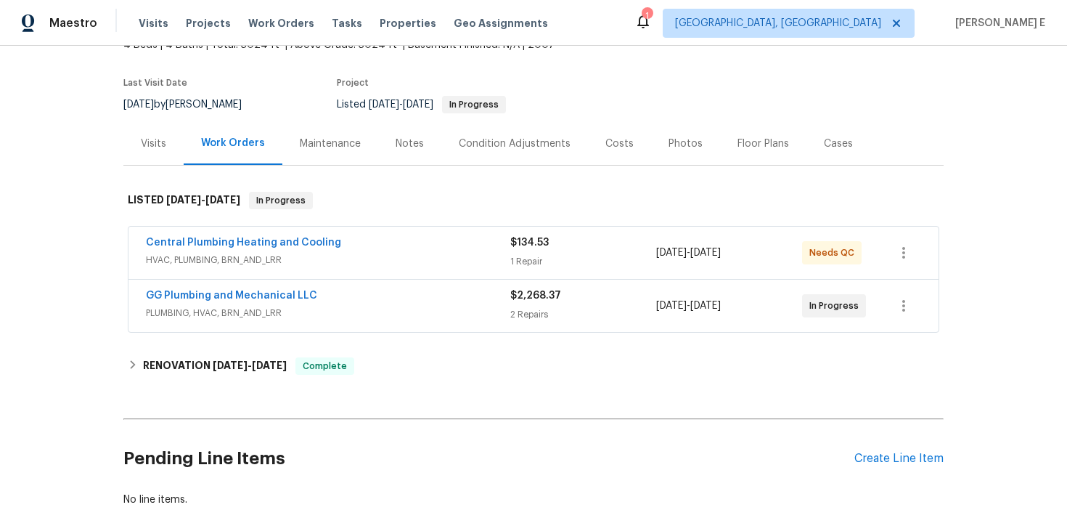
scroll to position [101, 0]
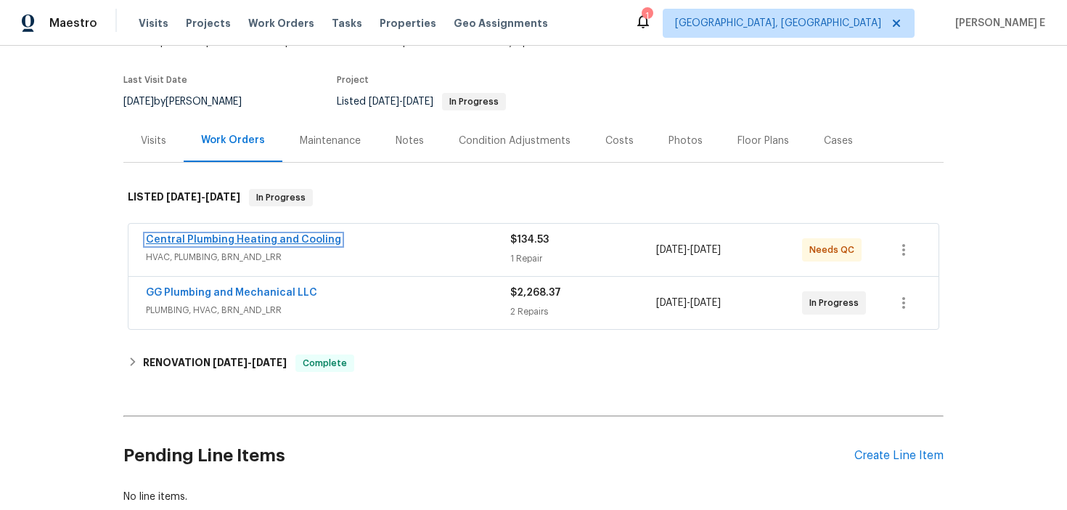
click at [274, 235] on link "Central Plumbing Heating and Cooling" at bounding box center [243, 239] width 195 height 10
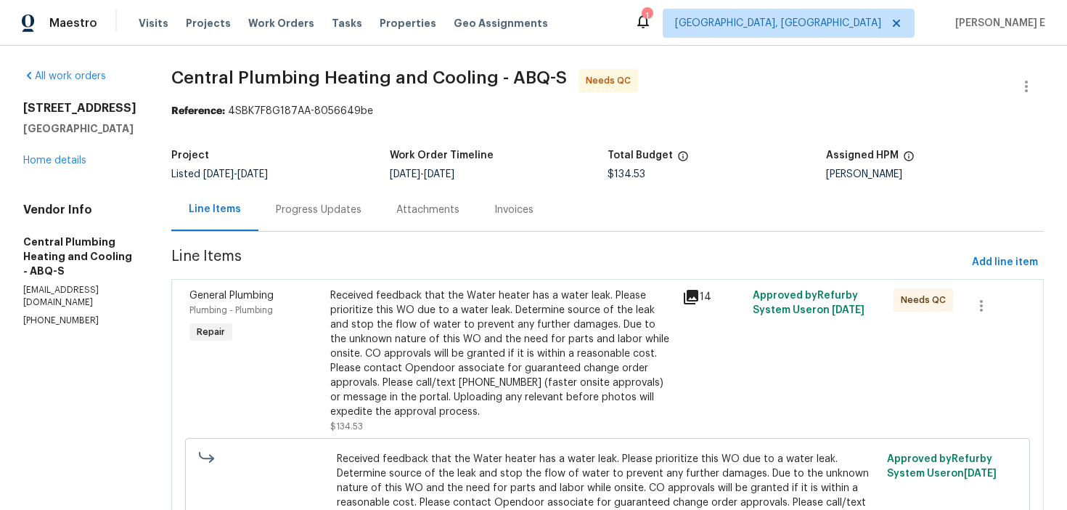
click at [362, 205] on div "Progress Updates" at bounding box center [319, 210] width 86 height 15
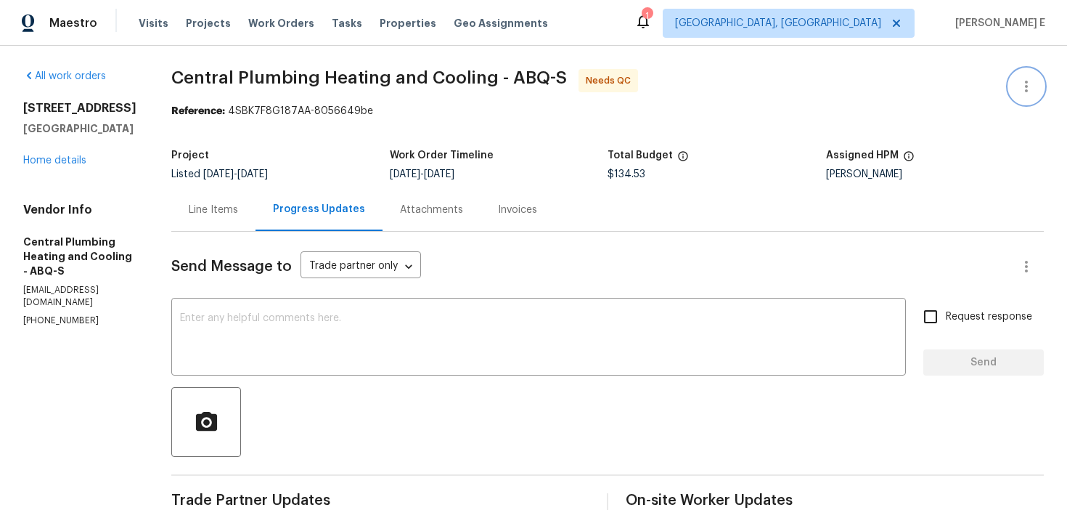
click at [1025, 94] on icon "button" at bounding box center [1026, 86] width 17 height 17
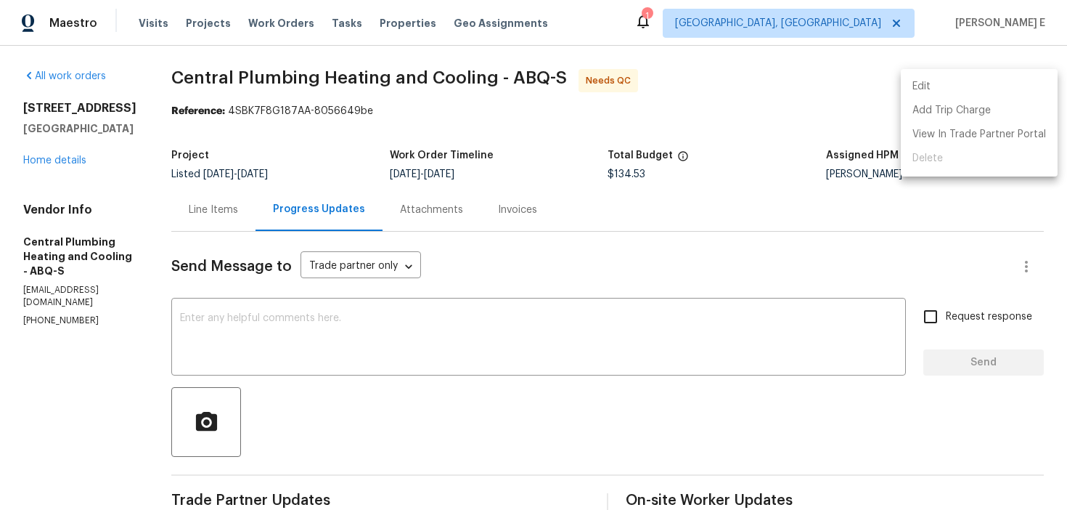
click at [936, 81] on li "Edit" at bounding box center [979, 87] width 157 height 24
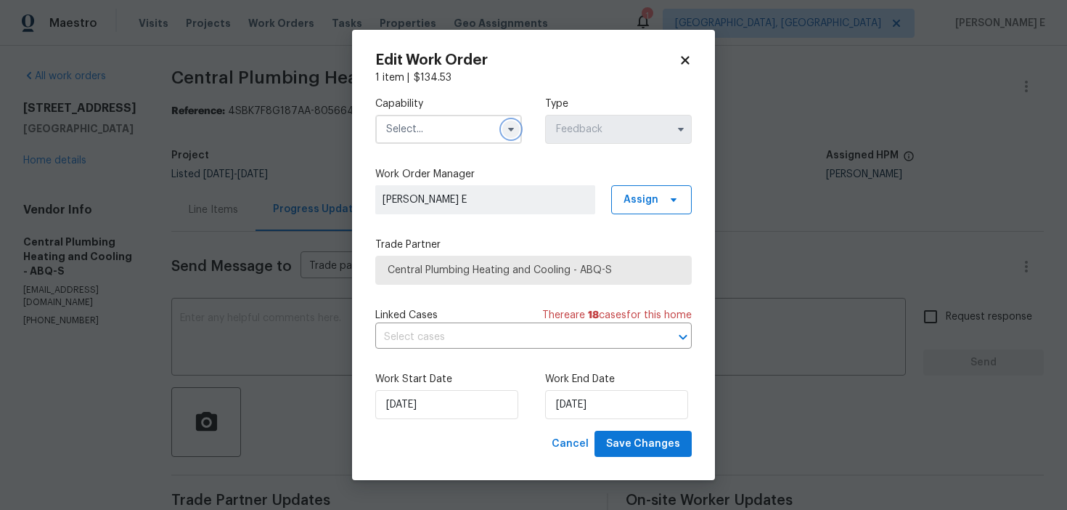
click at [509, 124] on icon "button" at bounding box center [511, 129] width 12 height 12
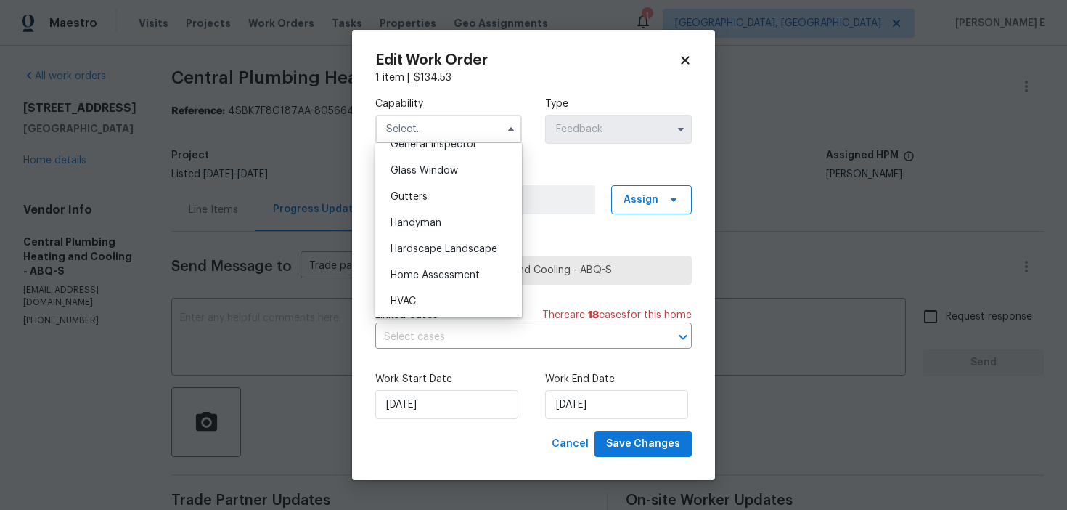
scroll to position [733, 0]
click at [452, 227] on div "Handyman" at bounding box center [448, 225] width 139 height 26
type input "Handyman"
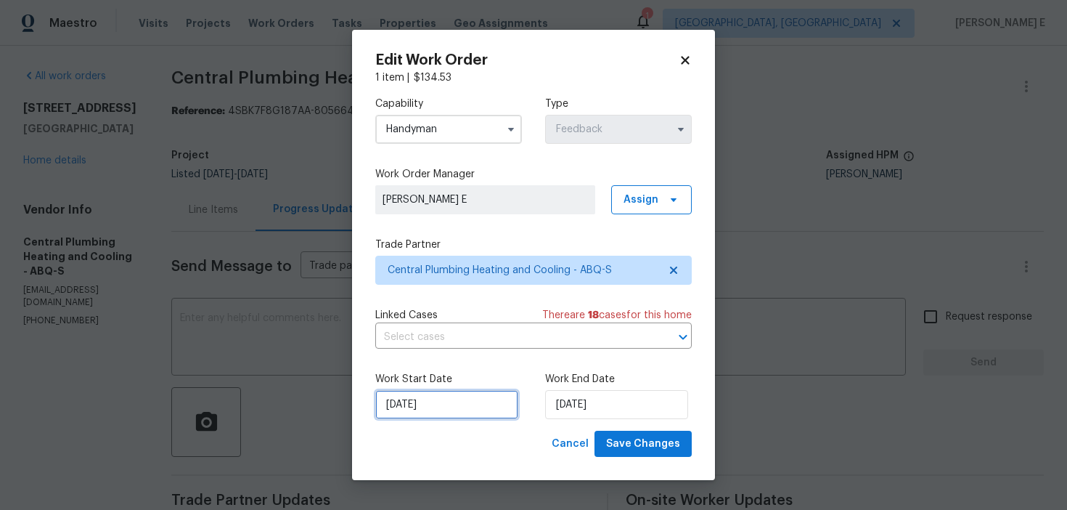
click at [442, 399] on input "08/09/2025" at bounding box center [446, 404] width 143 height 29
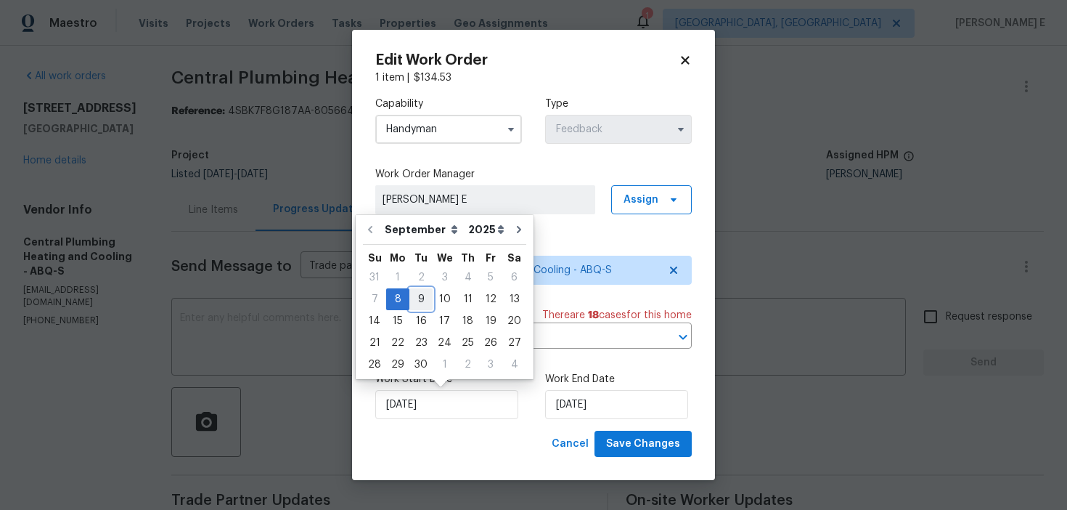
click at [418, 297] on div "9" at bounding box center [420, 299] width 23 height 20
type input "09/09/2025"
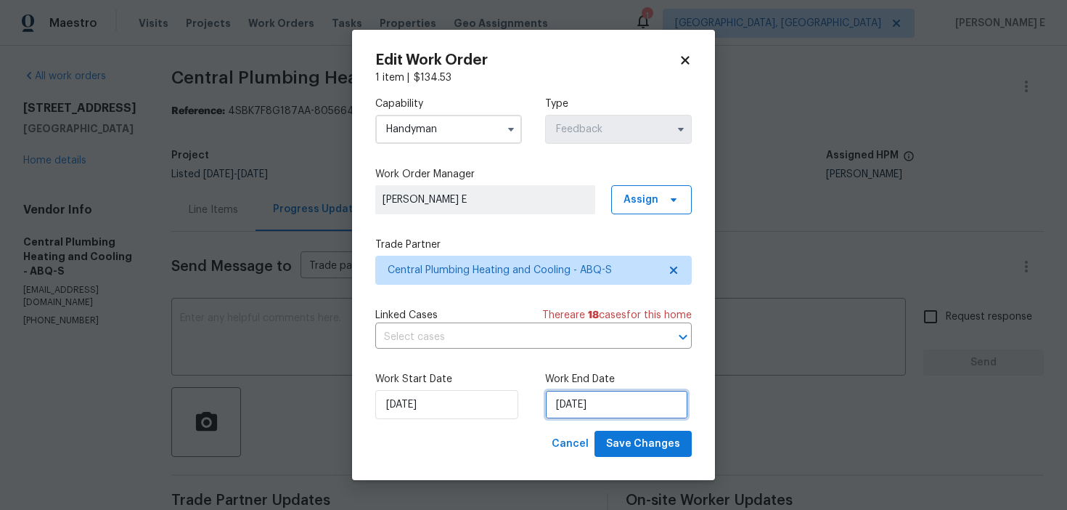
click at [622, 412] on input "10/09/2025" at bounding box center [616, 404] width 143 height 29
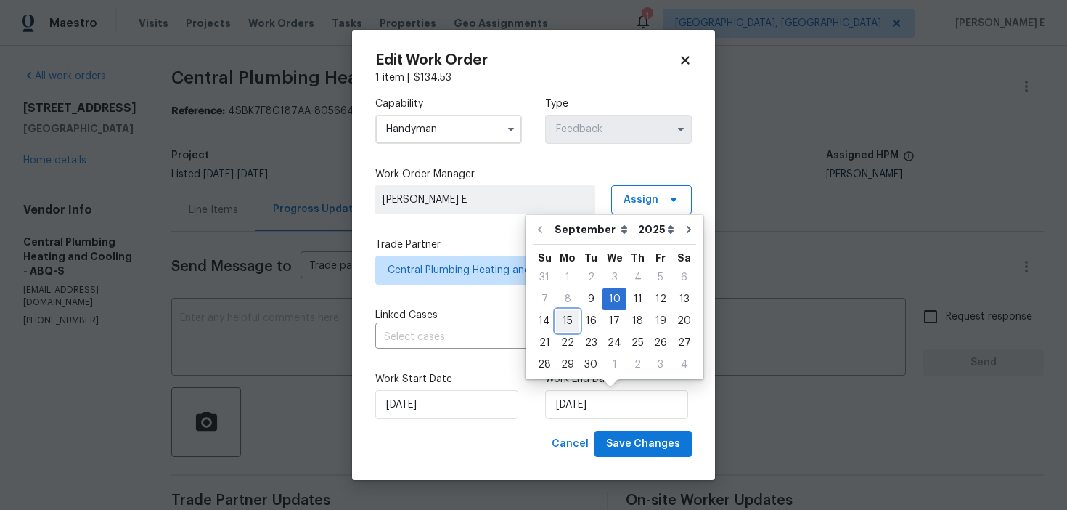
click at [572, 324] on div "15" at bounding box center [567, 321] width 23 height 20
type input "15/09/2025"
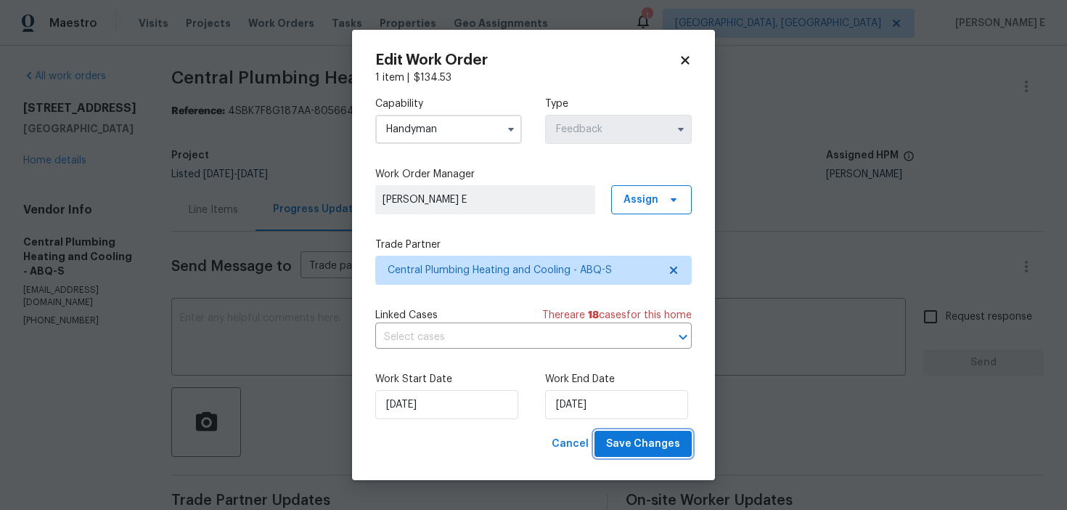
click at [641, 439] on span "Save Changes" at bounding box center [643, 444] width 74 height 18
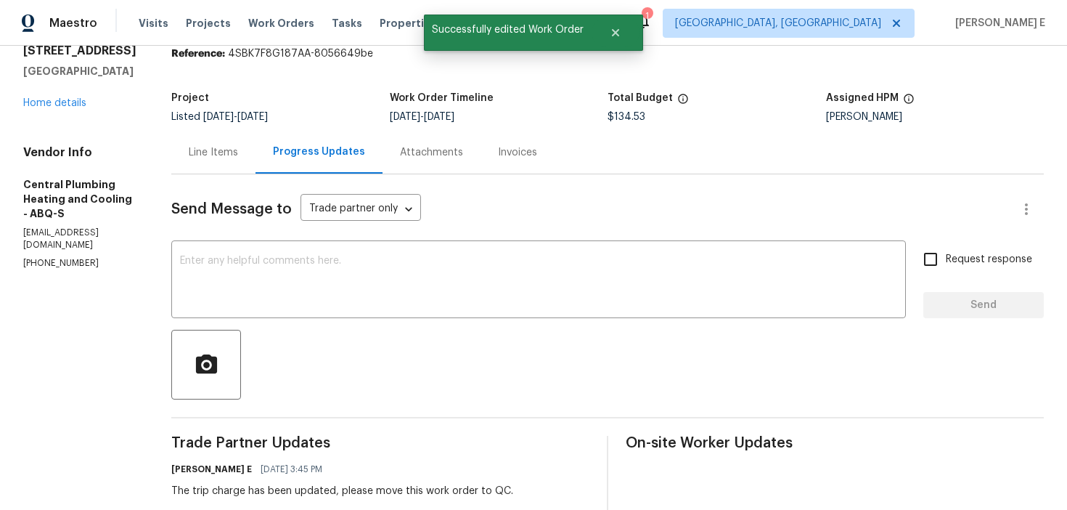
click at [222, 152] on div "Line Items" at bounding box center [213, 152] width 49 height 15
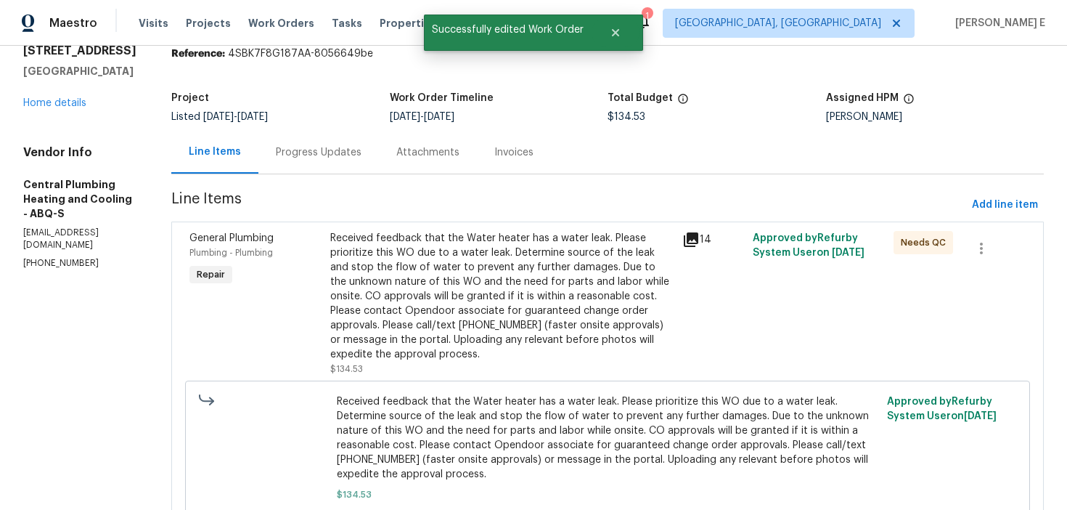
scroll to position [139, 0]
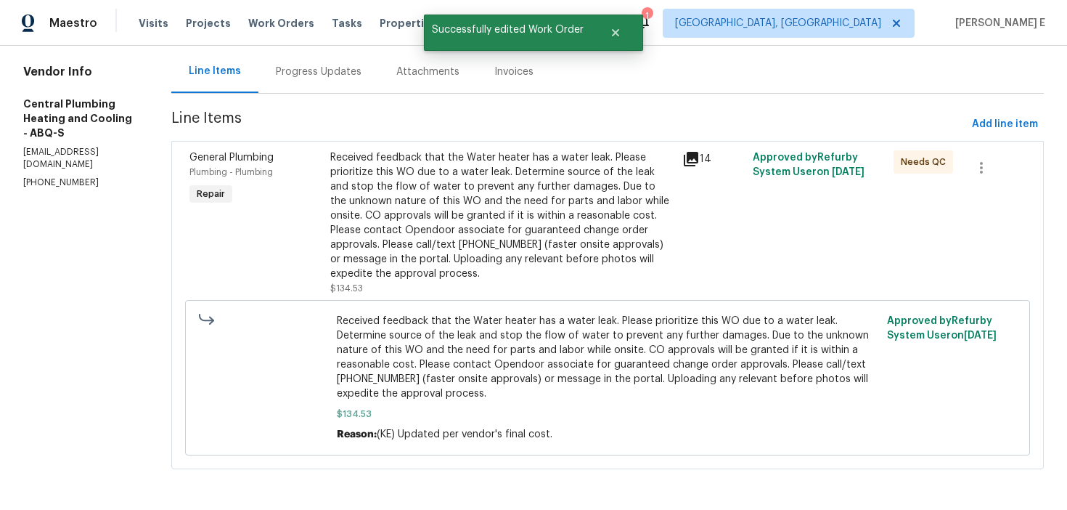
click at [451, 227] on div "Received feedback that the Water heater has a water leak. Please prioritize thi…" at bounding box center [501, 215] width 343 height 131
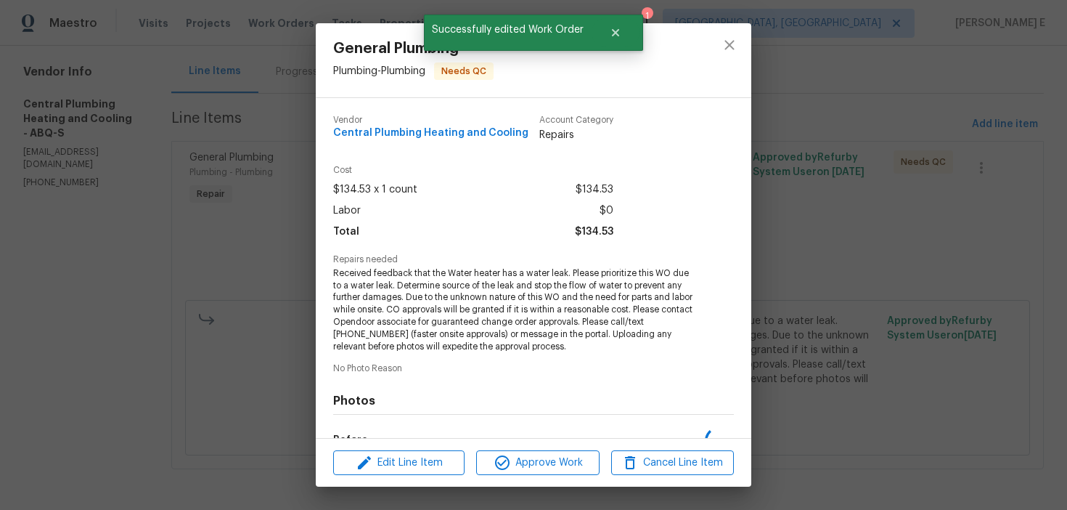
click at [451, 227] on div "Total $134.53" at bounding box center [473, 231] width 280 height 21
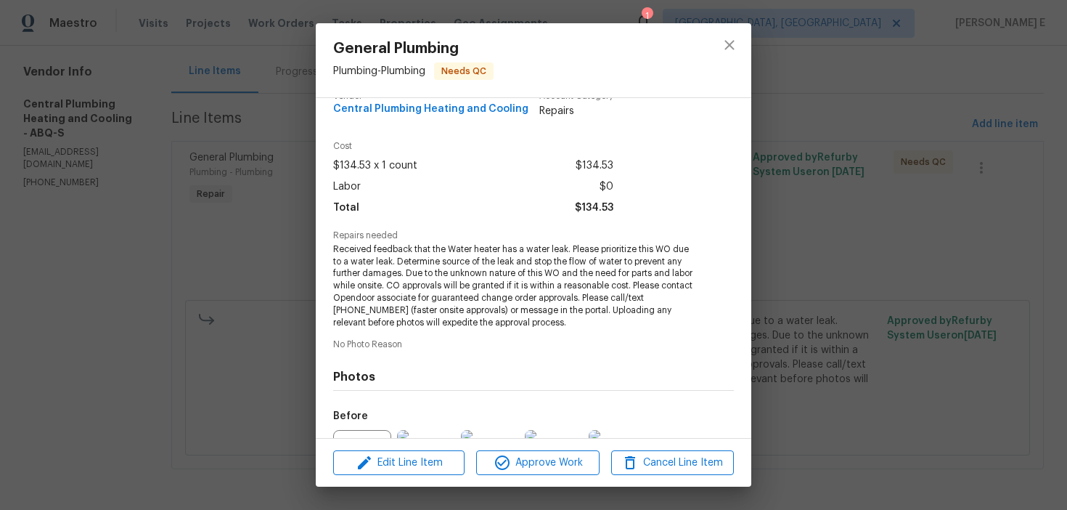
scroll to position [183, 0]
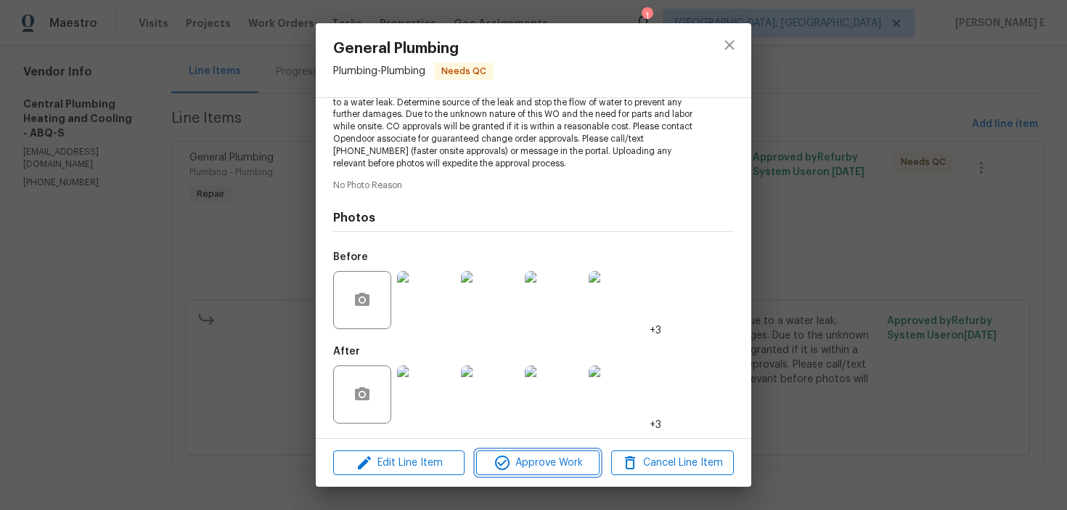
click at [539, 467] on span "Approve Work" at bounding box center [538, 463] width 114 height 18
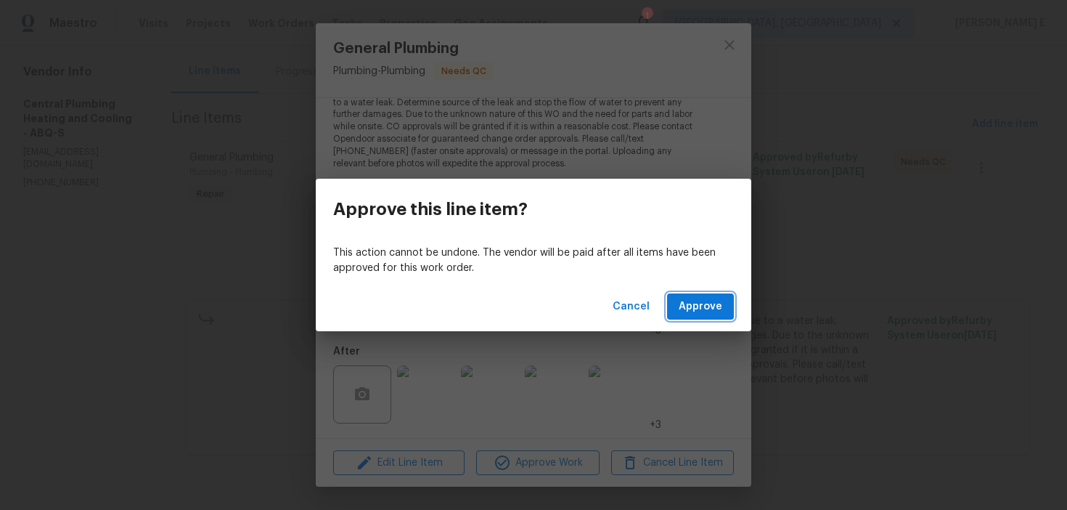
click at [690, 306] on span "Approve" at bounding box center [701, 307] width 44 height 18
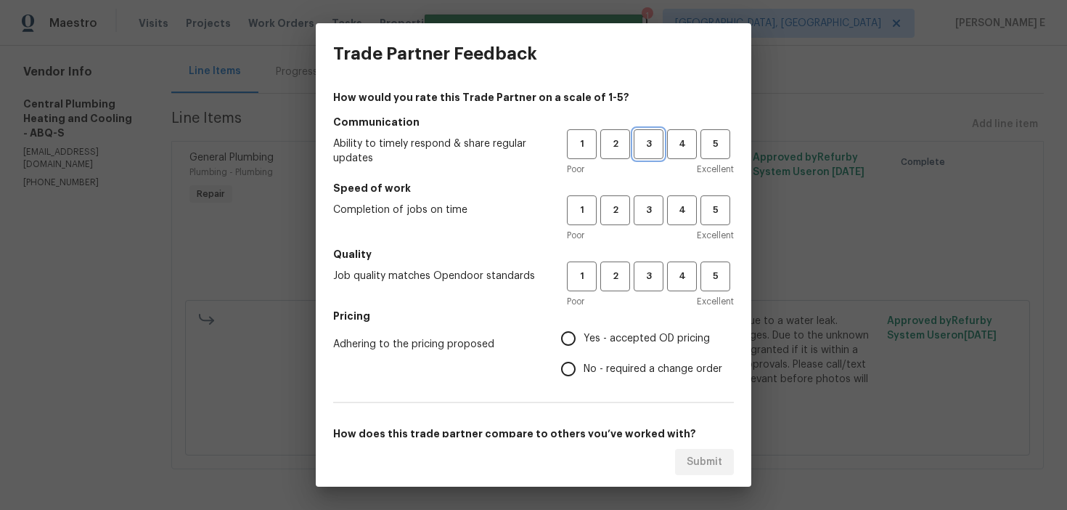
click at [649, 150] on span "3" at bounding box center [648, 144] width 27 height 17
click at [649, 214] on span "3" at bounding box center [648, 210] width 27 height 17
click at [645, 262] on button "3" at bounding box center [649, 276] width 30 height 30
click at [568, 348] on input "Yes - accepted OD pricing" at bounding box center [568, 338] width 30 height 30
radio input "true"
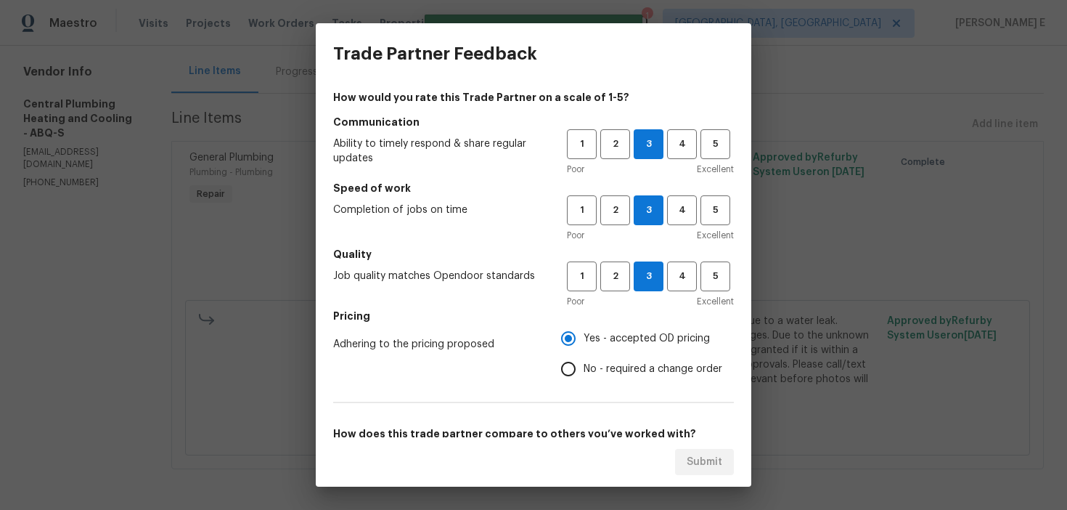
click at [569, 386] on div "How would you rate this Trade Partner on a scale of 1-5? Communication Ability …" at bounding box center [533, 374] width 401 height 568
click at [574, 375] on input "No - required a change order" at bounding box center [568, 369] width 30 height 30
radio input "true"
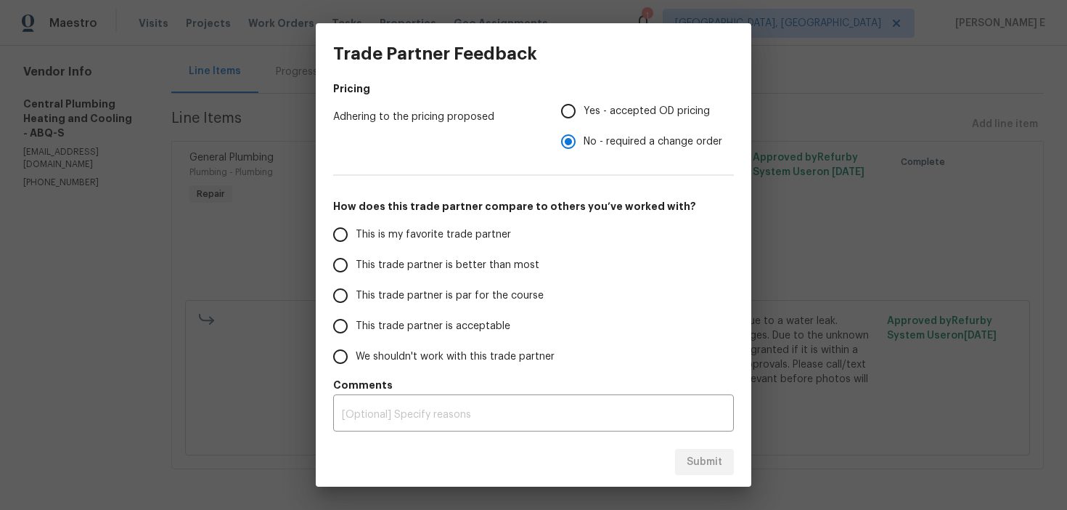
click at [450, 289] on span "This trade partner is par for the course" at bounding box center [450, 295] width 188 height 15
click at [356, 289] on input "This trade partner is par for the course" at bounding box center [340, 295] width 30 height 30
click at [694, 457] on span "Submit" at bounding box center [705, 462] width 36 height 18
radio input "true"
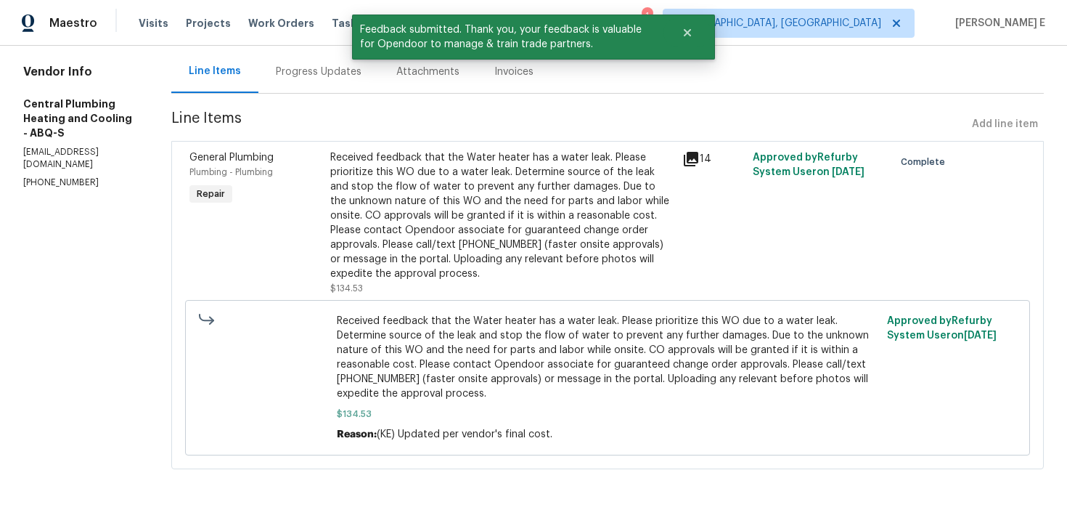
scroll to position [0, 0]
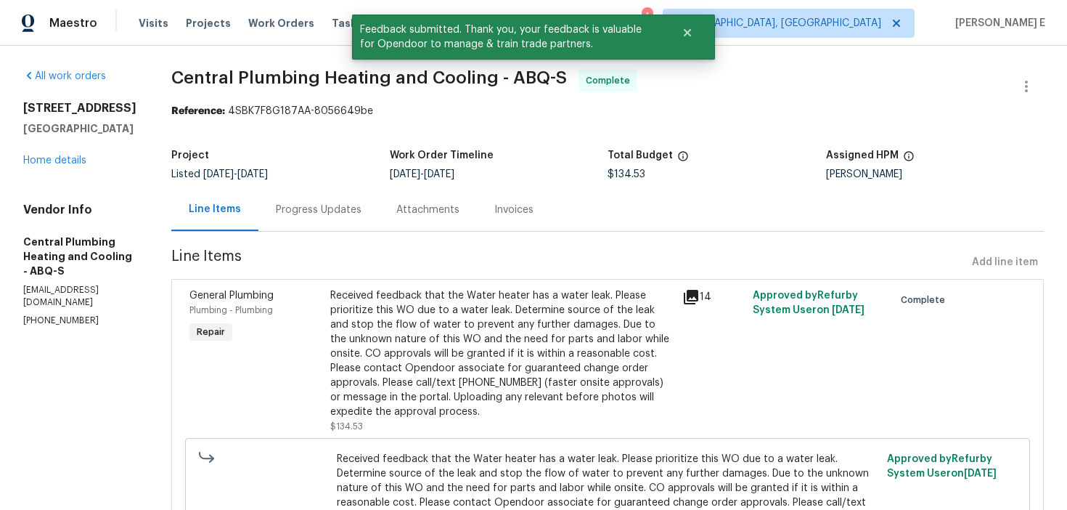
click at [341, 208] on div "Progress Updates" at bounding box center [319, 210] width 86 height 15
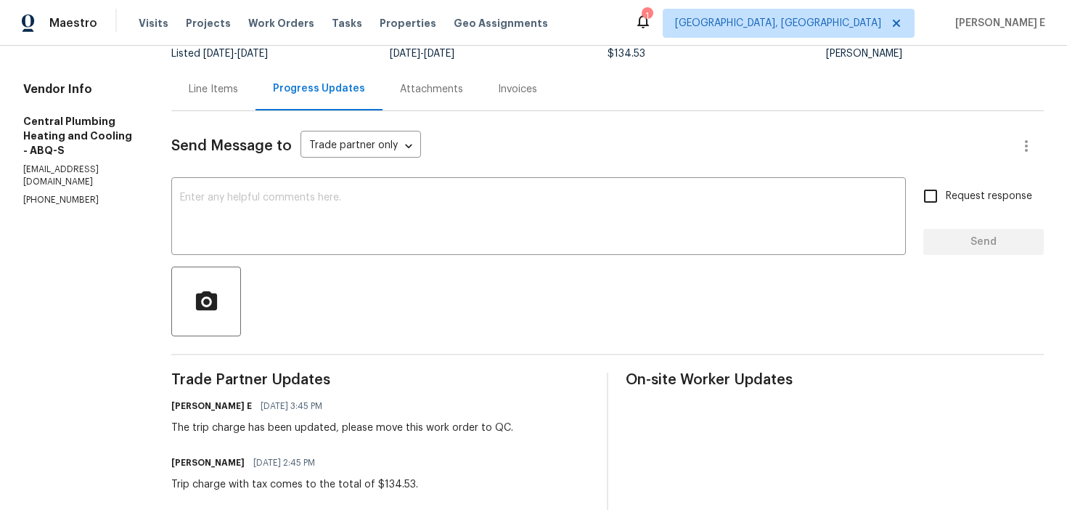
scroll to position [132, 0]
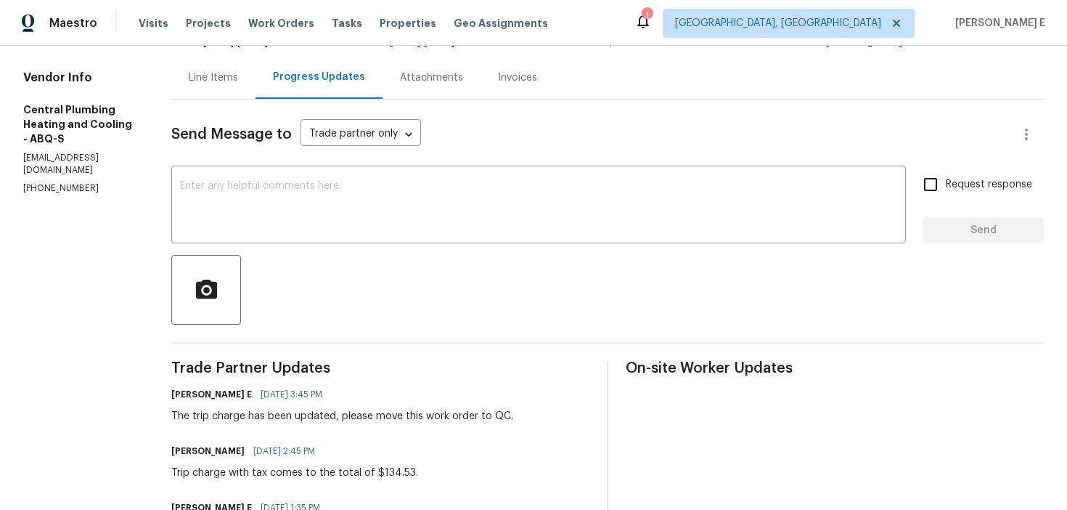
click at [381, 261] on div at bounding box center [607, 290] width 873 height 70
click at [419, 213] on textarea at bounding box center [538, 206] width 717 height 51
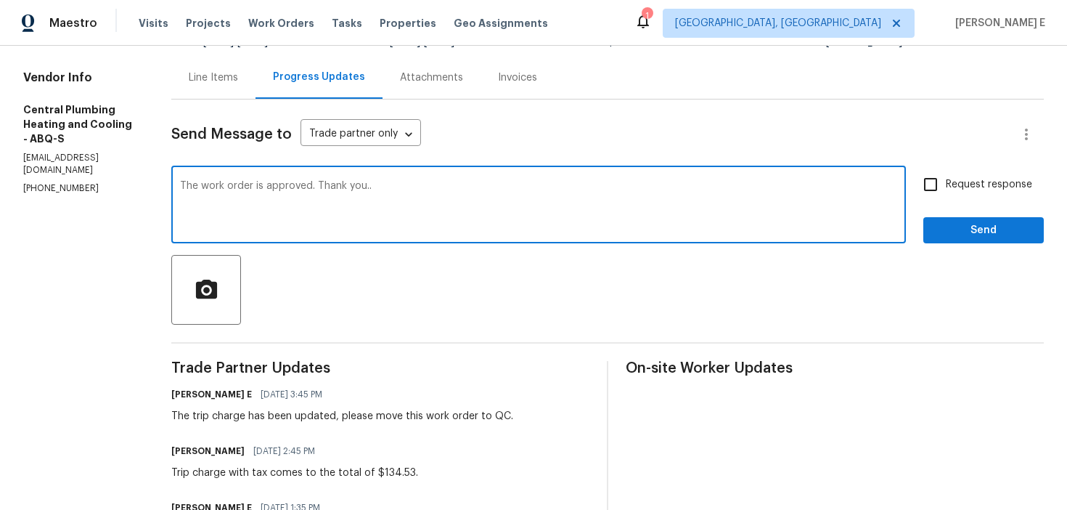
type textarea "The work order is approved. Thank you.."
click at [937, 181] on input "Request response" at bounding box center [930, 184] width 30 height 30
checkbox input "true"
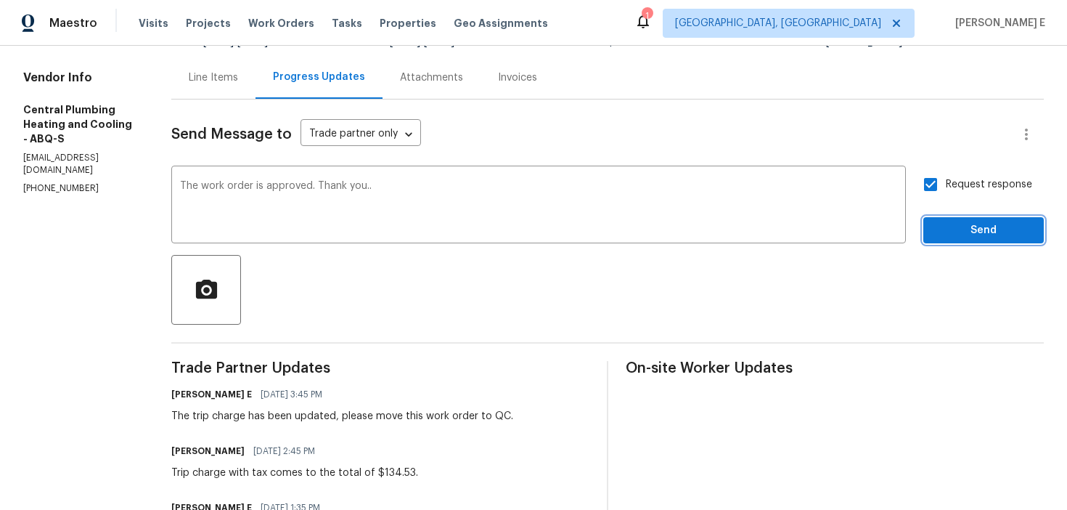
click at [971, 240] on button "Send" at bounding box center [983, 230] width 121 height 27
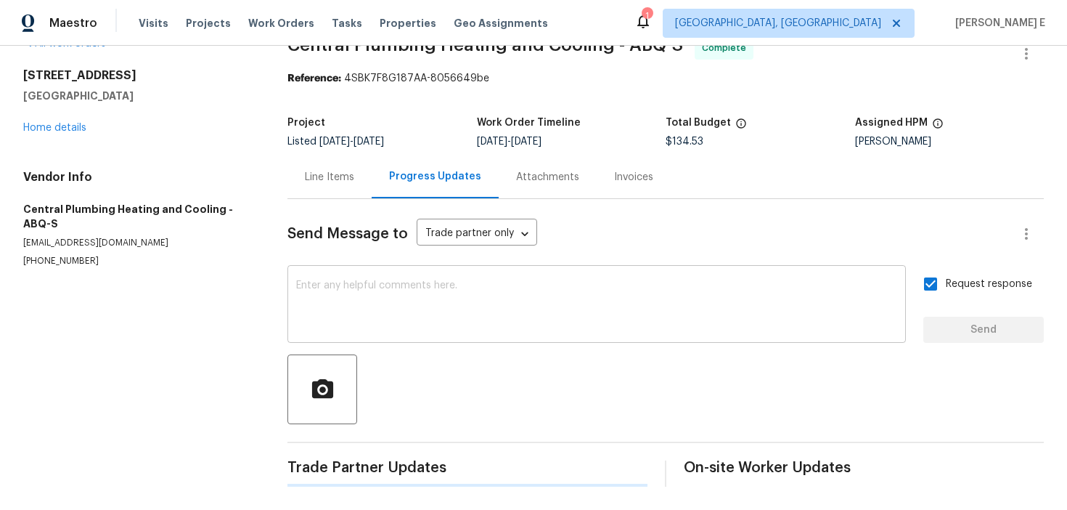
scroll to position [0, 0]
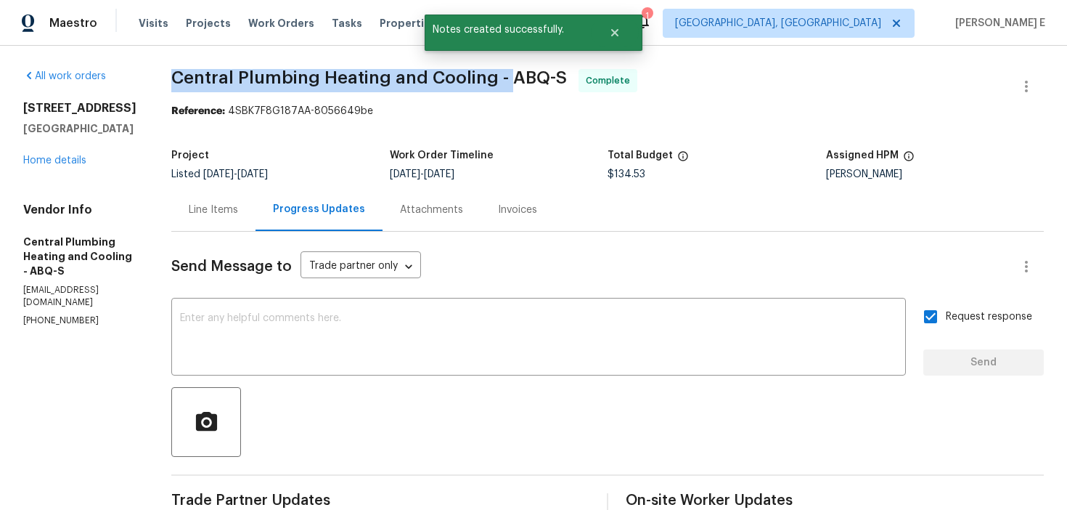
drag, startPoint x: 192, startPoint y: 74, endPoint x: 525, endPoint y: 76, distance: 333.2
click at [525, 76] on span "Central Plumbing Heating and Cooling - ABQ-S" at bounding box center [369, 77] width 396 height 17
copy span "Central Plumbing Heating and Cooling -"
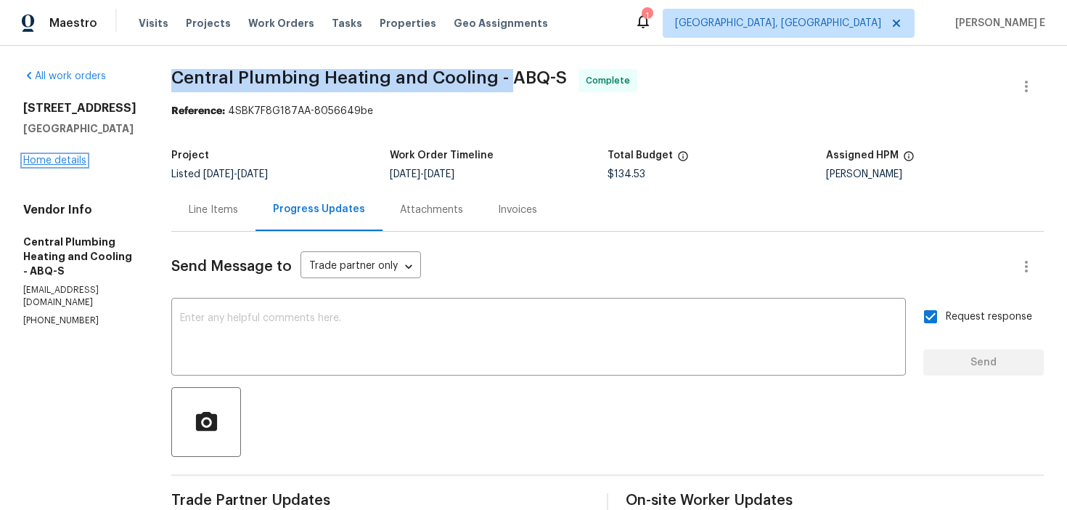
click at [40, 161] on link "Home details" at bounding box center [54, 160] width 63 height 10
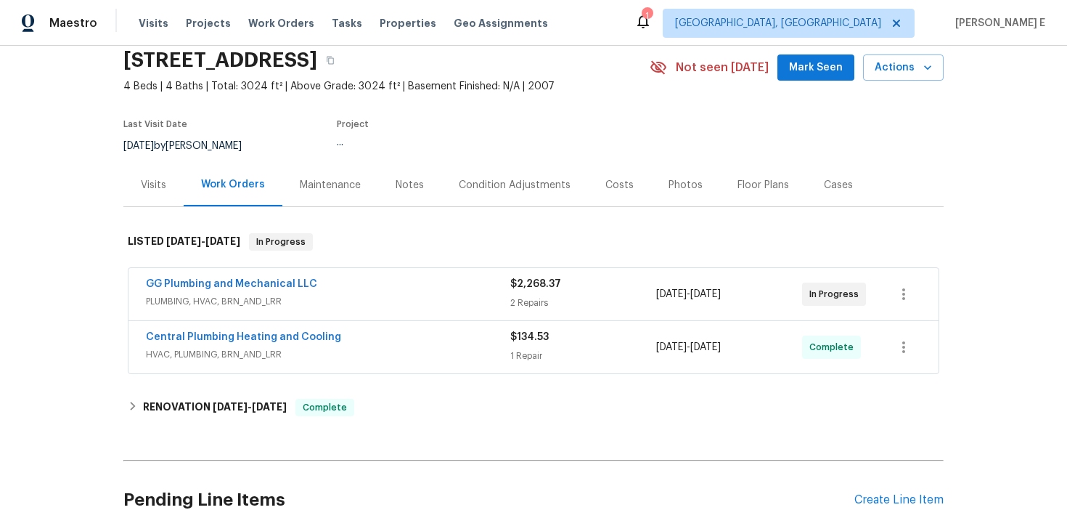
scroll to position [65, 0]
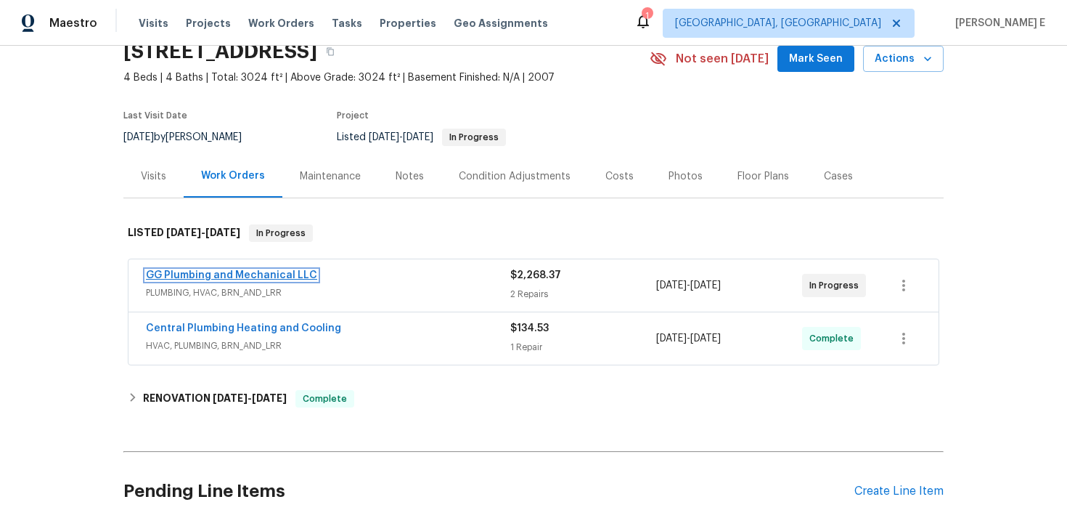
click at [248, 276] on link "GG Plumbing and Mechanical LLC" at bounding box center [231, 275] width 171 height 10
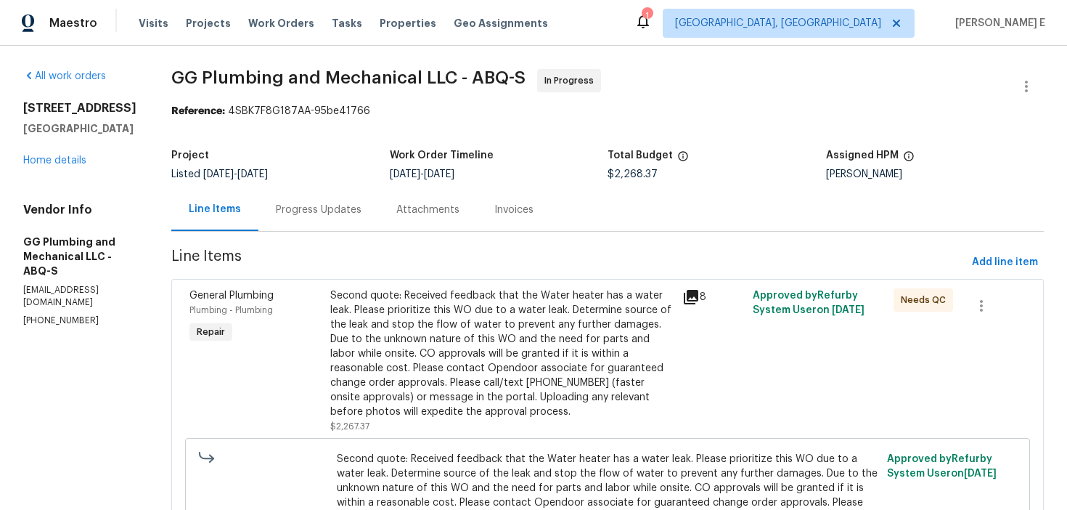
scroll to position [14, 0]
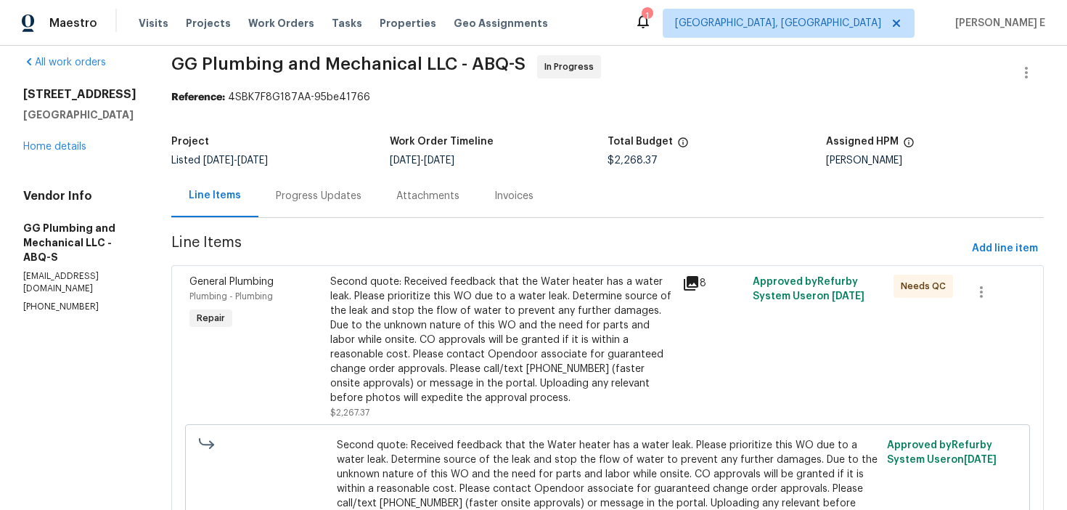
click at [362, 190] on div "Progress Updates" at bounding box center [319, 196] width 86 height 15
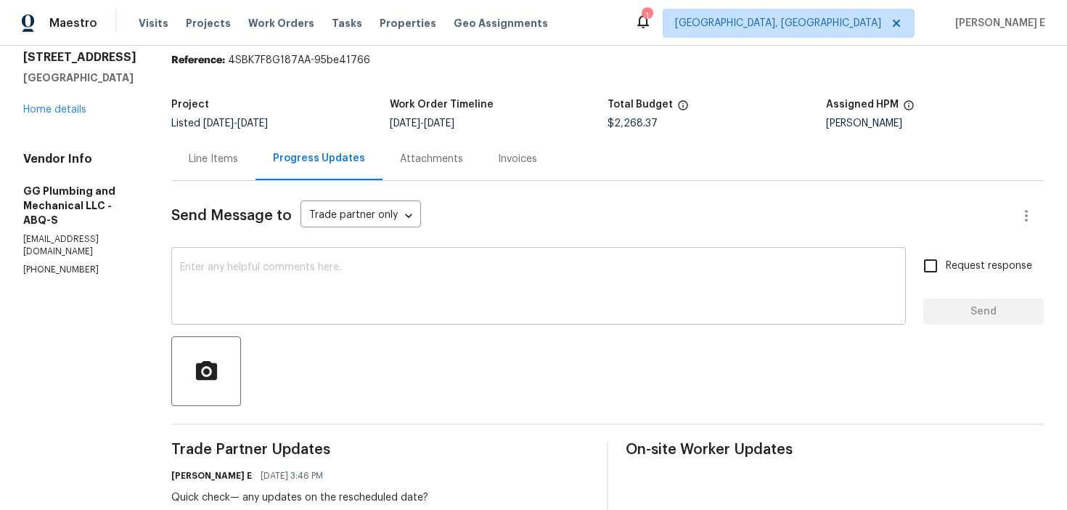
click at [416, 295] on textarea at bounding box center [538, 287] width 717 height 51
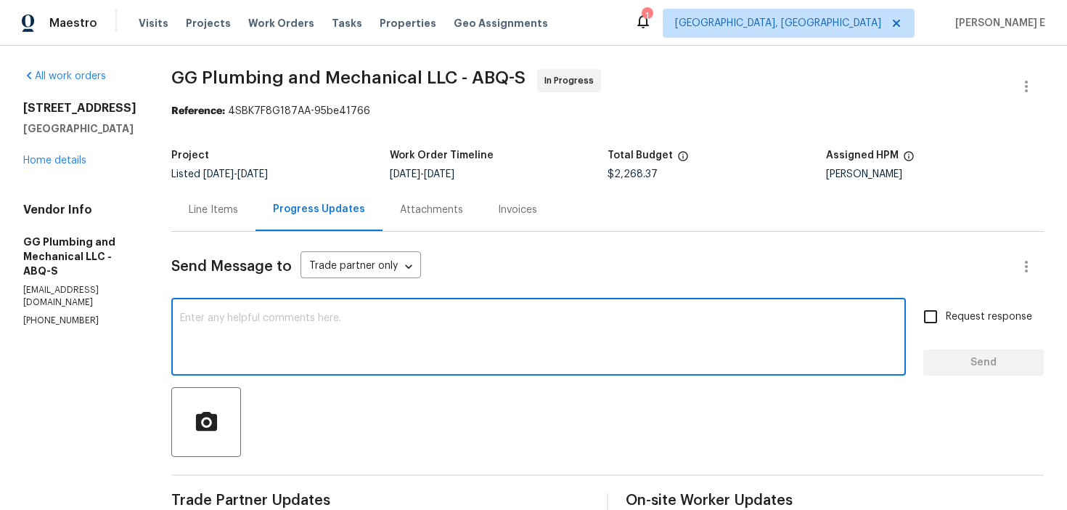
click at [463, 207] on div "Attachments" at bounding box center [431, 210] width 63 height 15
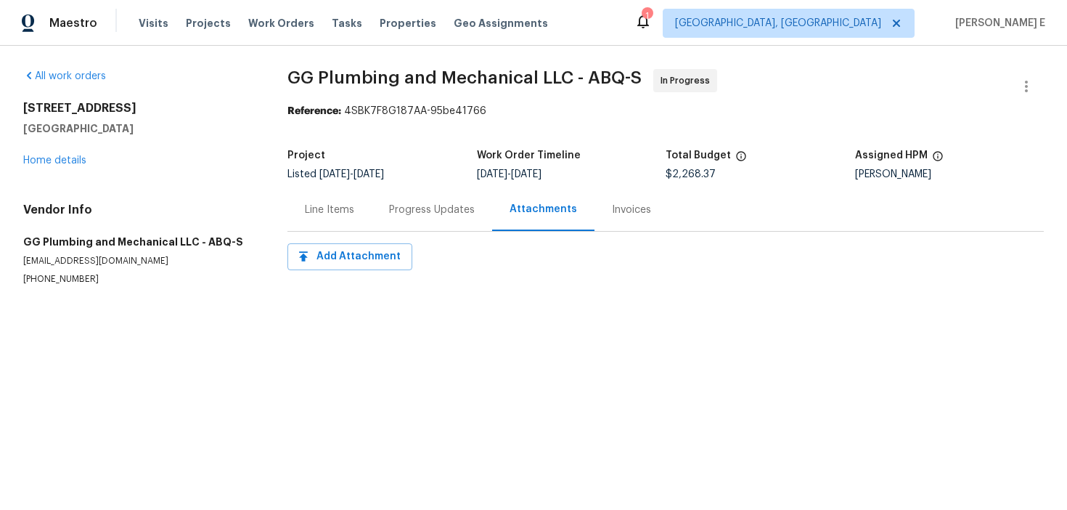
click at [426, 220] on div "Progress Updates" at bounding box center [432, 209] width 121 height 43
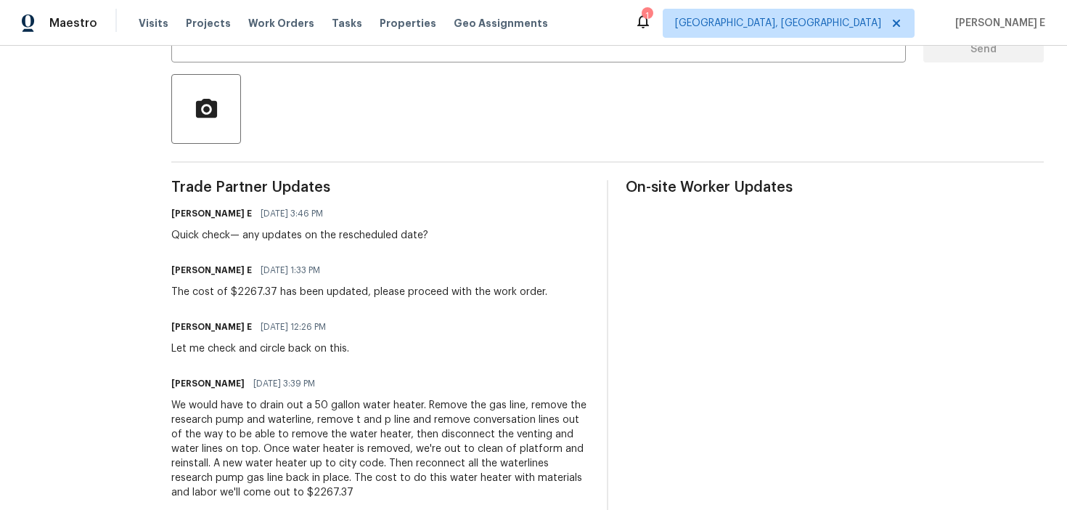
scroll to position [338, 0]
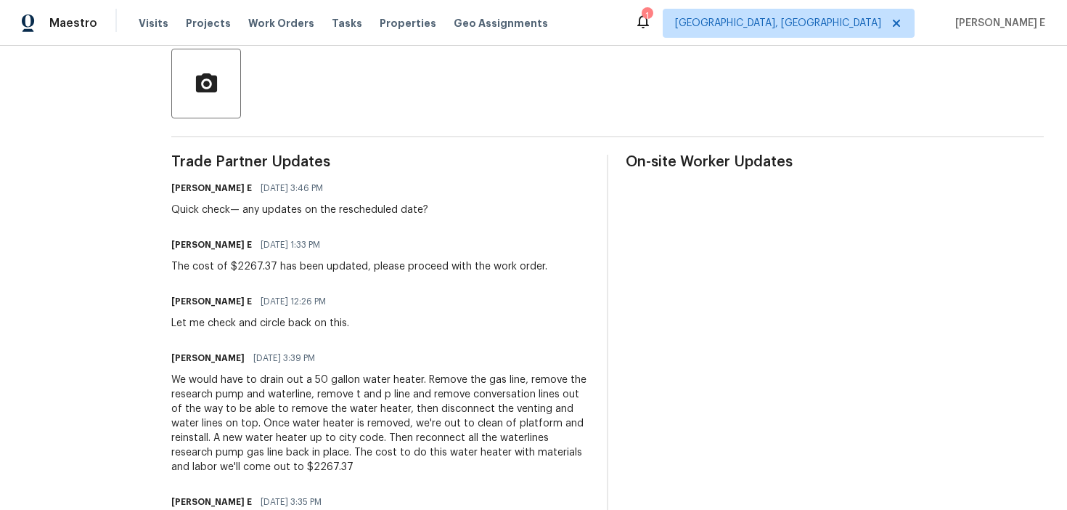
click at [311, 342] on div "Trade Partner Updates Keerthana E 09/15/2025 3:46 PM Quick check— any updates o…" at bounding box center [380, 466] width 418 height 623
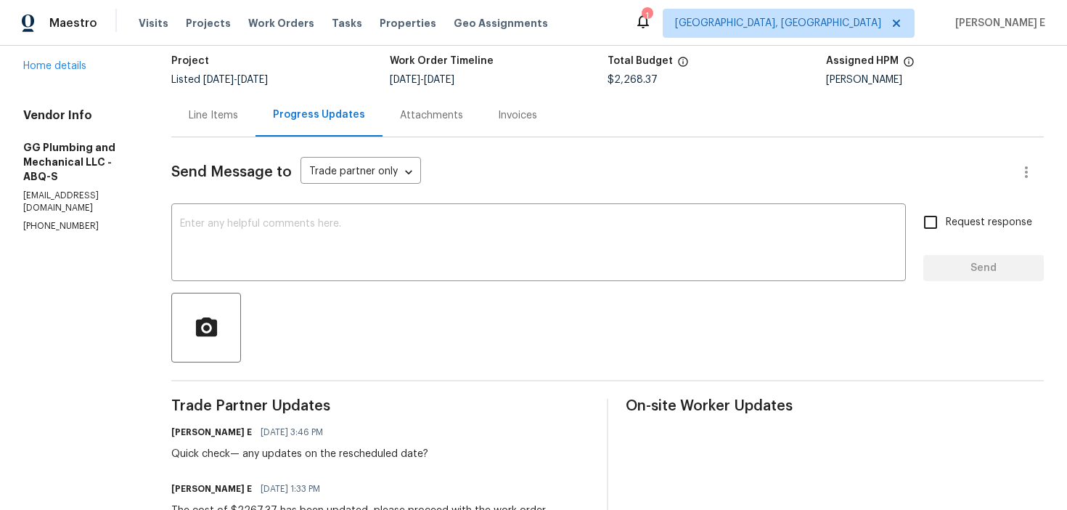
scroll to position [0, 0]
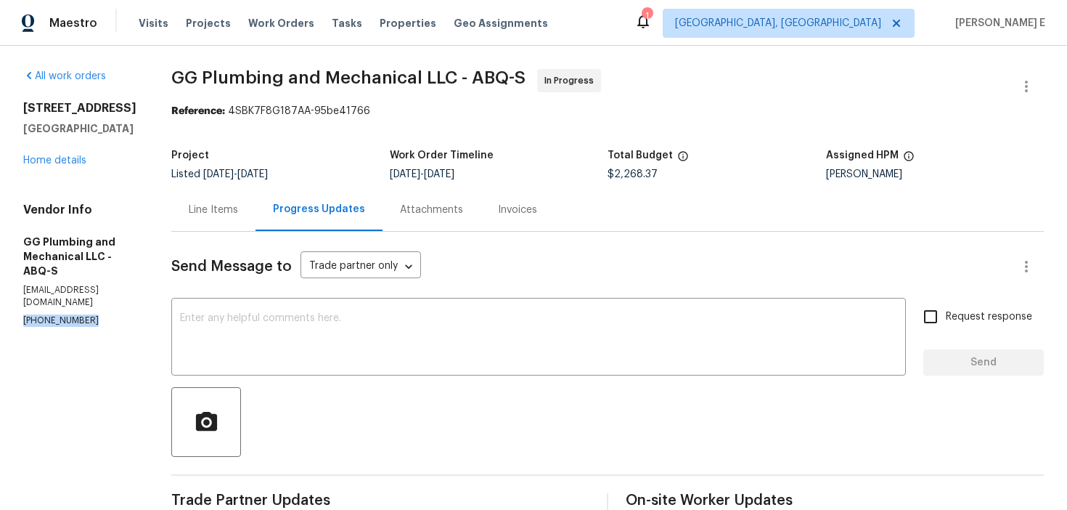
drag, startPoint x: 20, startPoint y: 294, endPoint x: 118, endPoint y: 294, distance: 97.3
copy p "(505) 459-4192"
click at [294, 368] on div "x ​" at bounding box center [538, 338] width 735 height 74
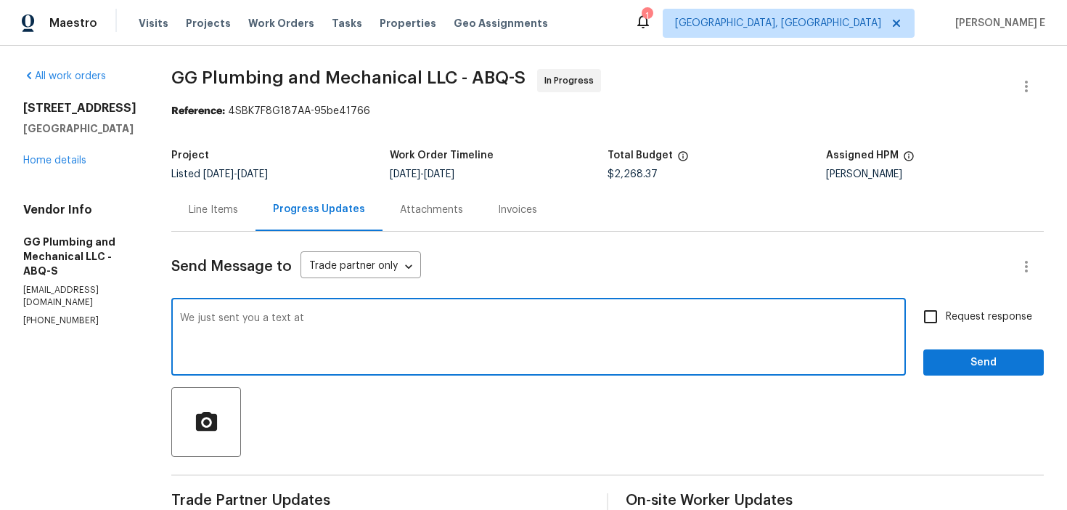
paste textarea "(505) 459-4192"
type textarea "We just sent you a text at (505) 459-4192 to get updates on the rescheduled dat…"
click at [957, 319] on span "Request response" at bounding box center [989, 316] width 86 height 15
click at [946, 319] on input "Request response" at bounding box center [930, 316] width 30 height 30
checkbox input "true"
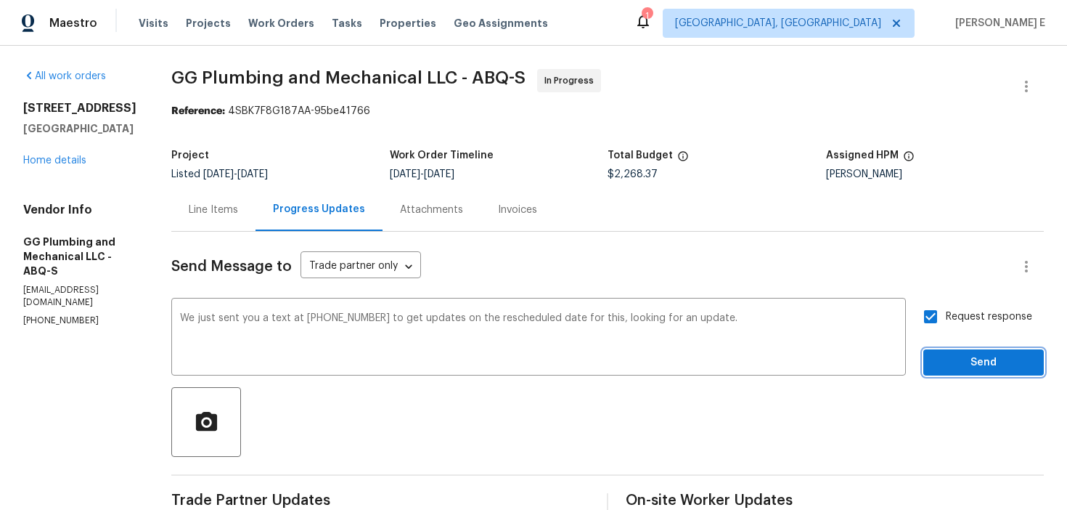
click at [939, 367] on span "Send" at bounding box center [983, 363] width 97 height 18
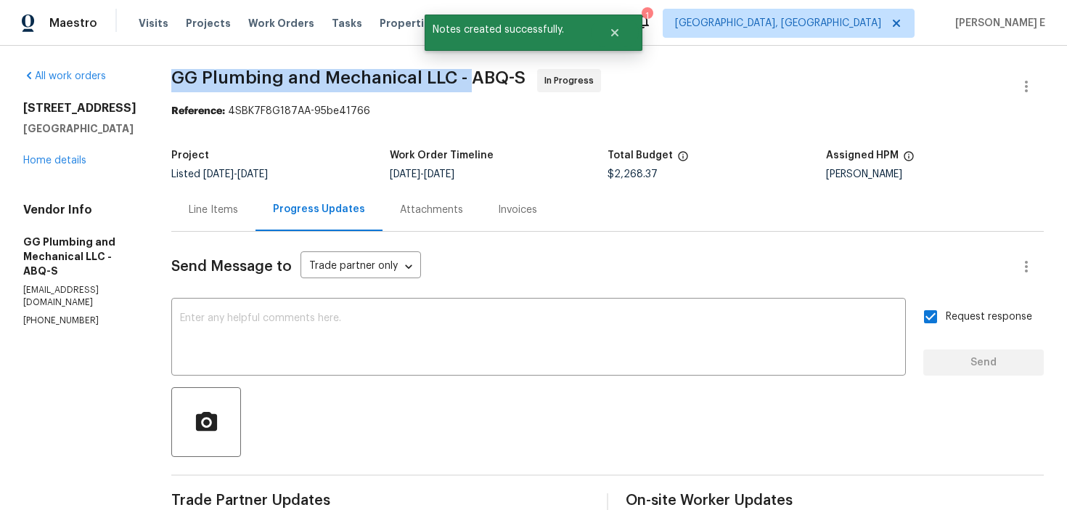
drag, startPoint x: 222, startPoint y: 80, endPoint x: 519, endPoint y: 80, distance: 296.9
click at [519, 80] on span "GG Plumbing and Mechanical LLC - ABQ-S" at bounding box center [348, 77] width 354 height 17
copy span "GG Plumbing and Mechanical LLC -"
